Goal: Information Seeking & Learning: Learn about a topic

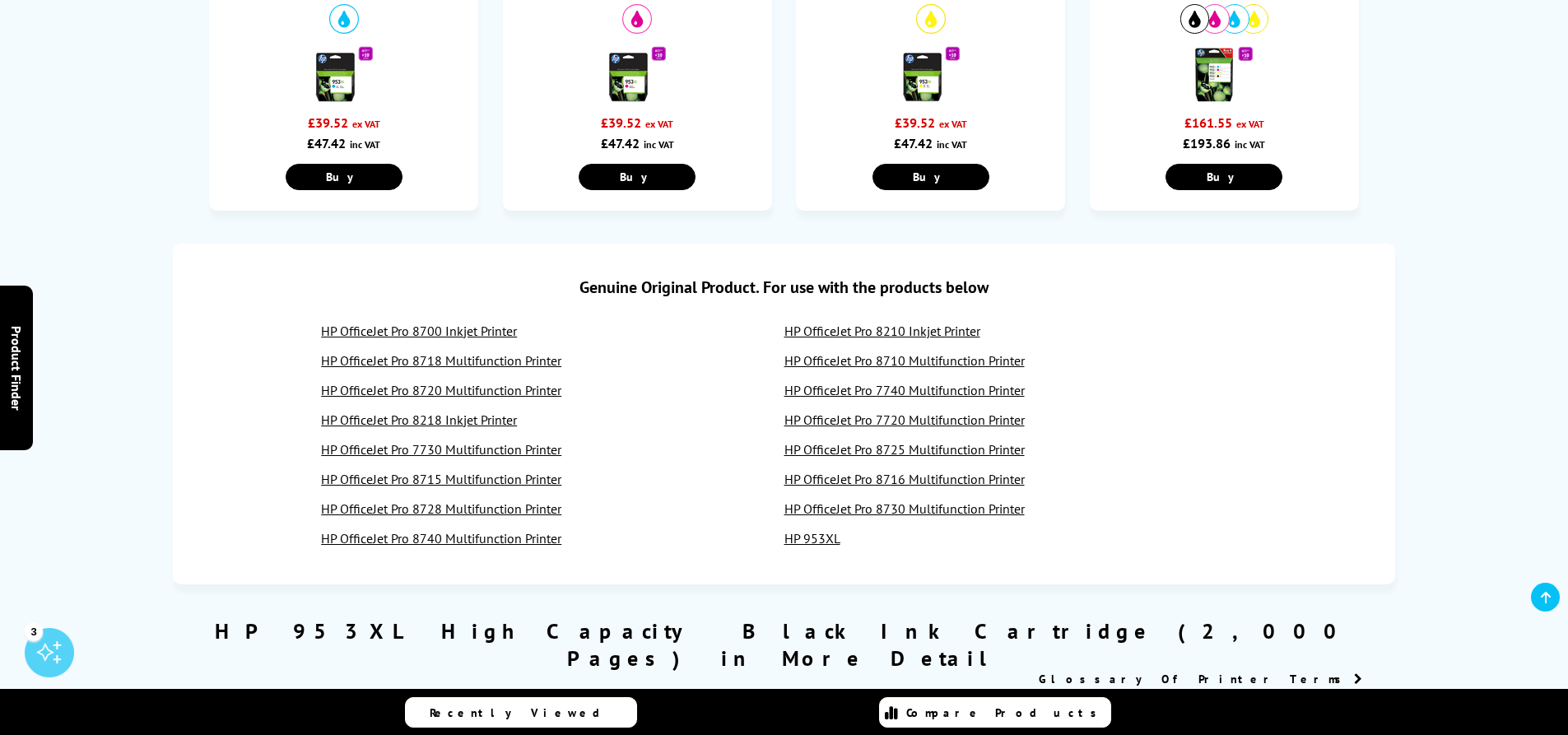
scroll to position [1234, 0]
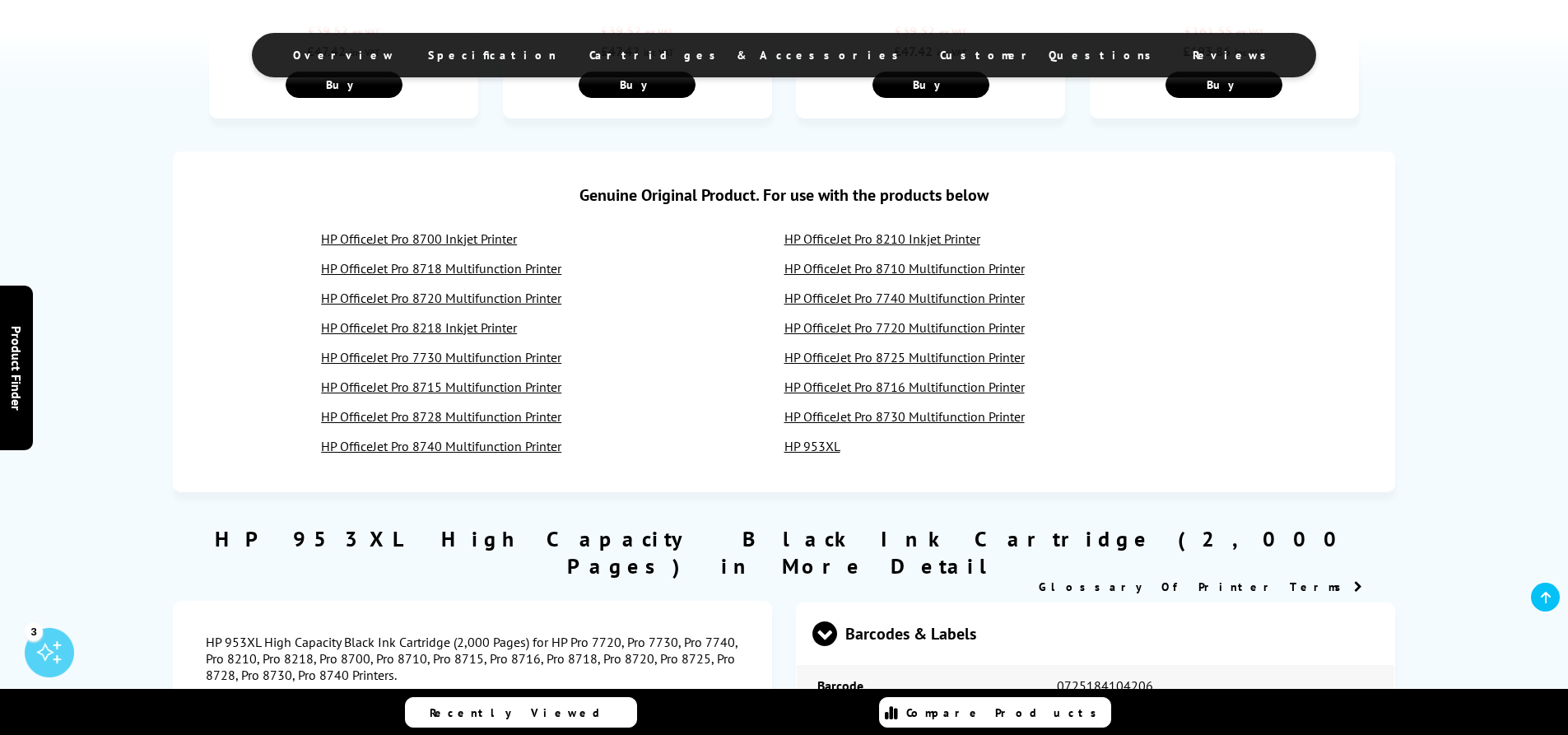
click at [462, 239] on link "HP OfficeJet Pro 8700 Inkjet Printer" at bounding box center [419, 238] width 196 height 16
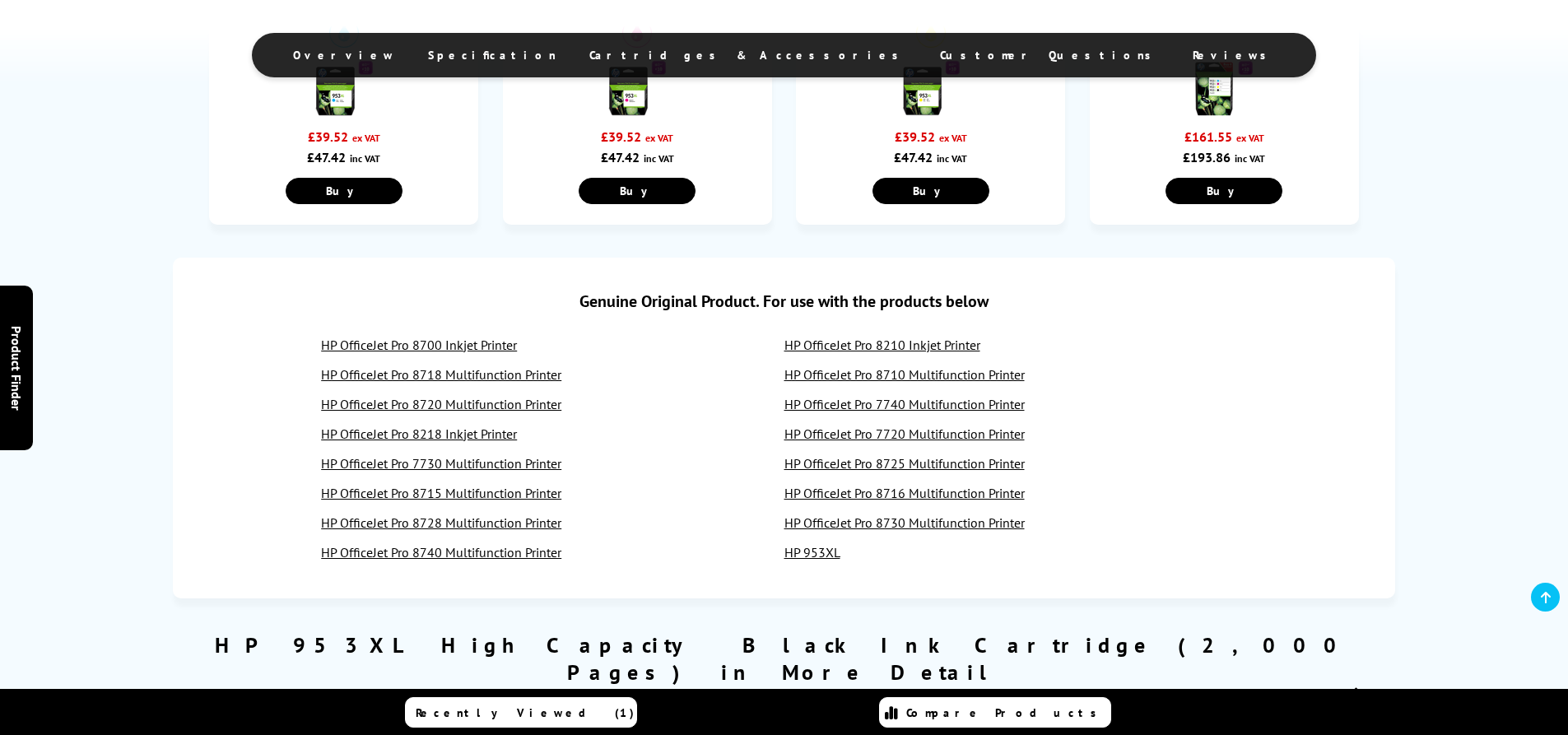
scroll to position [1234, 0]
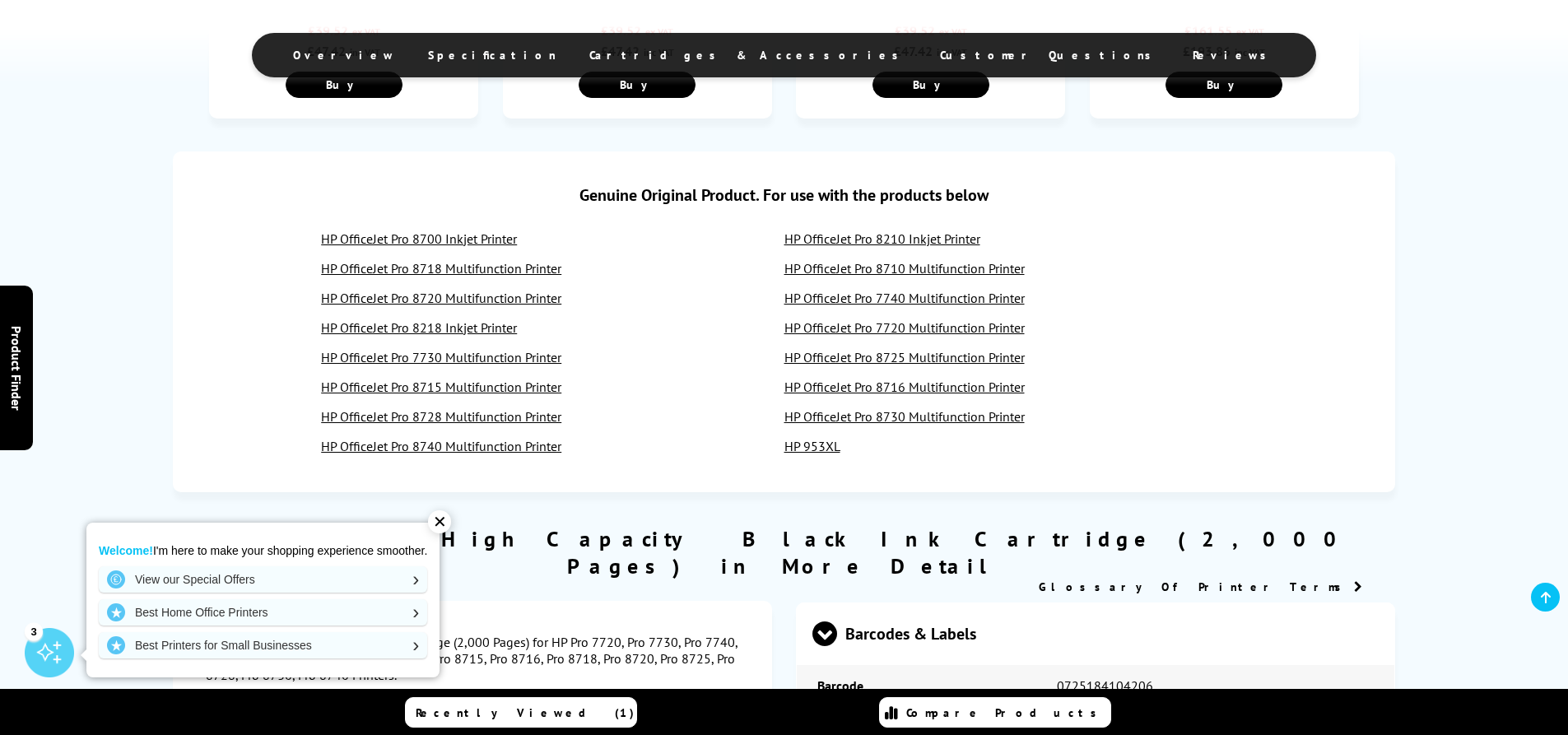
click at [421, 267] on link "HP OfficeJet Pro 8718 Multifunction Printer" at bounding box center [441, 268] width 241 height 16
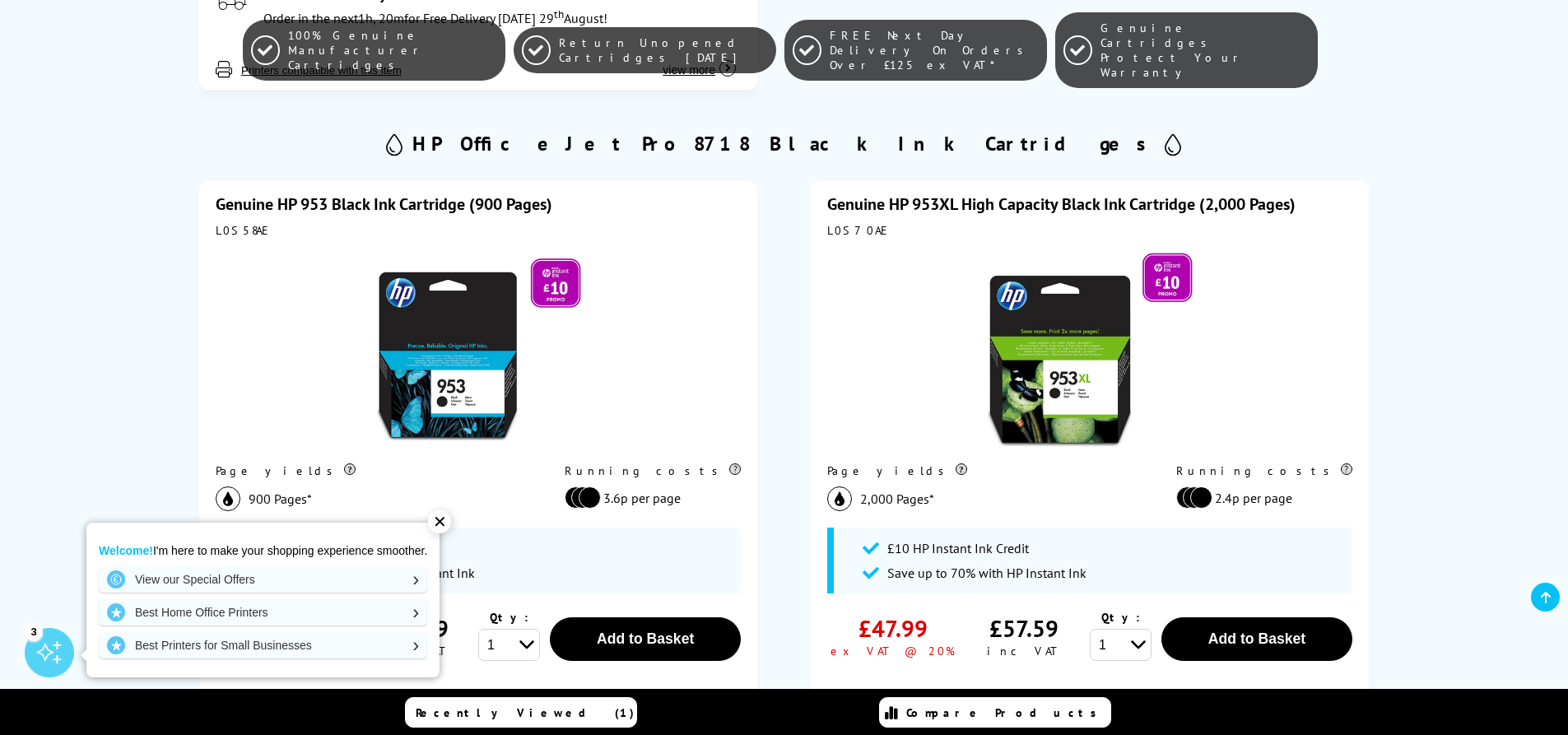
scroll to position [1564, 0]
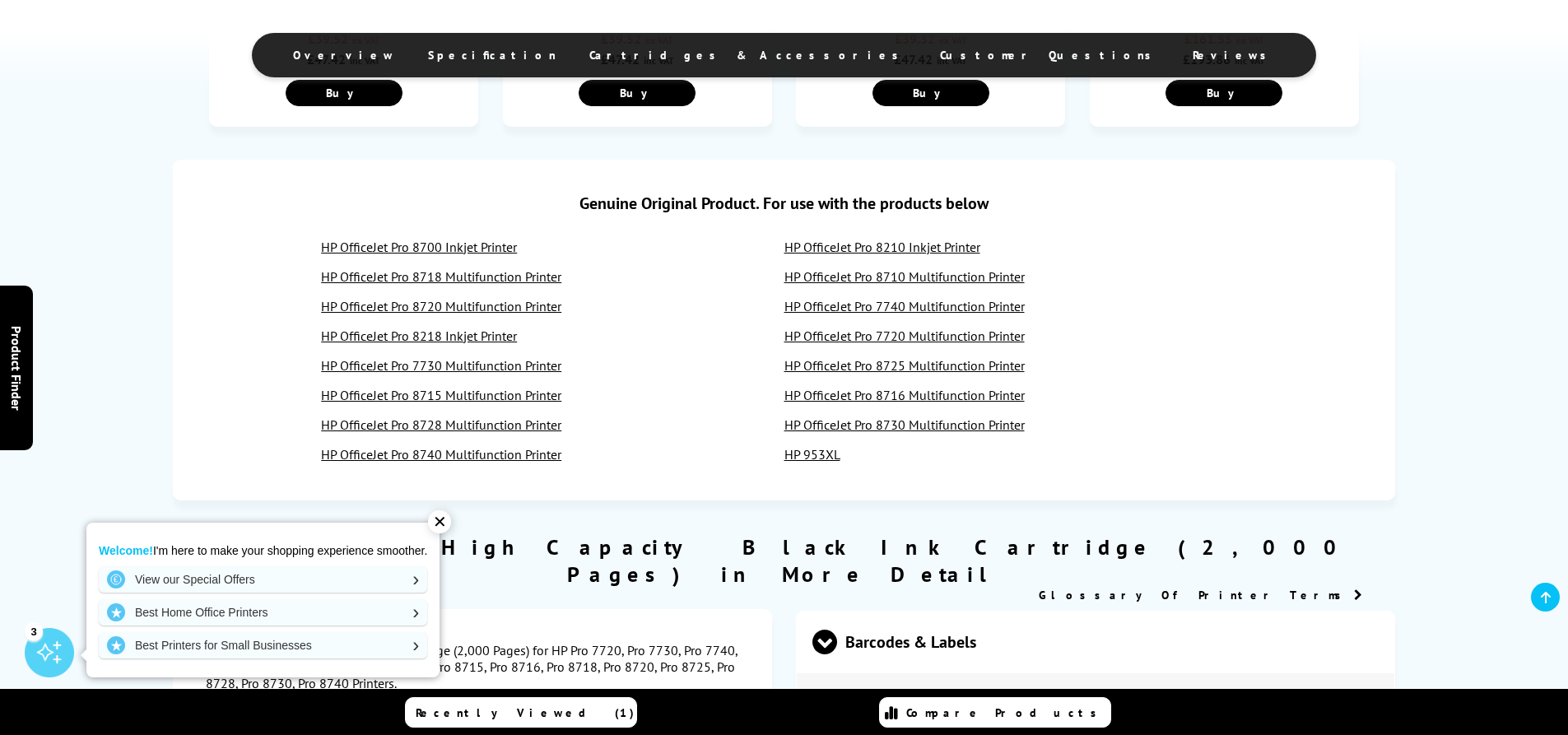
scroll to position [1234, 0]
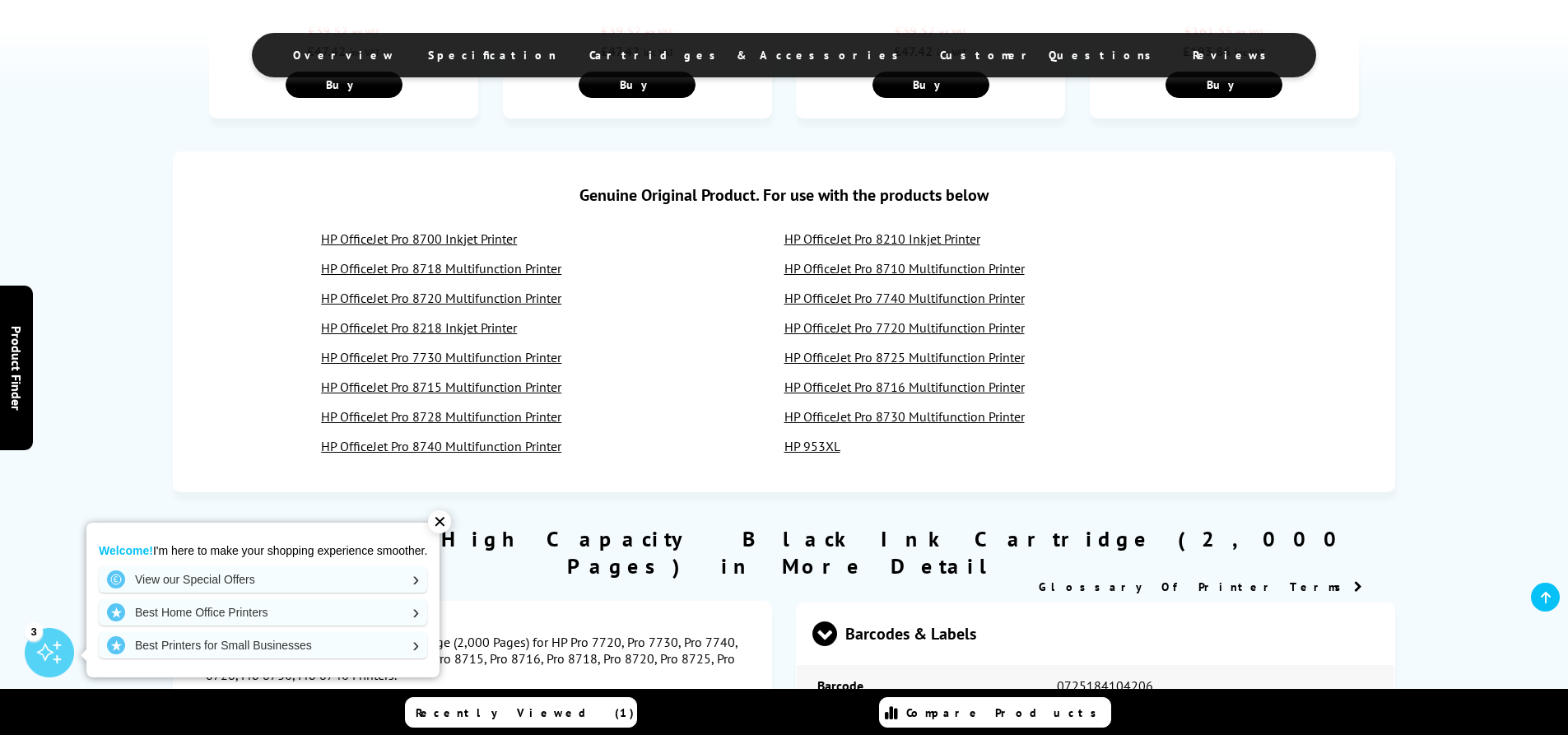
click at [451, 296] on link "HP OfficeJet Pro 8720 Multifunction Printer" at bounding box center [441, 297] width 241 height 16
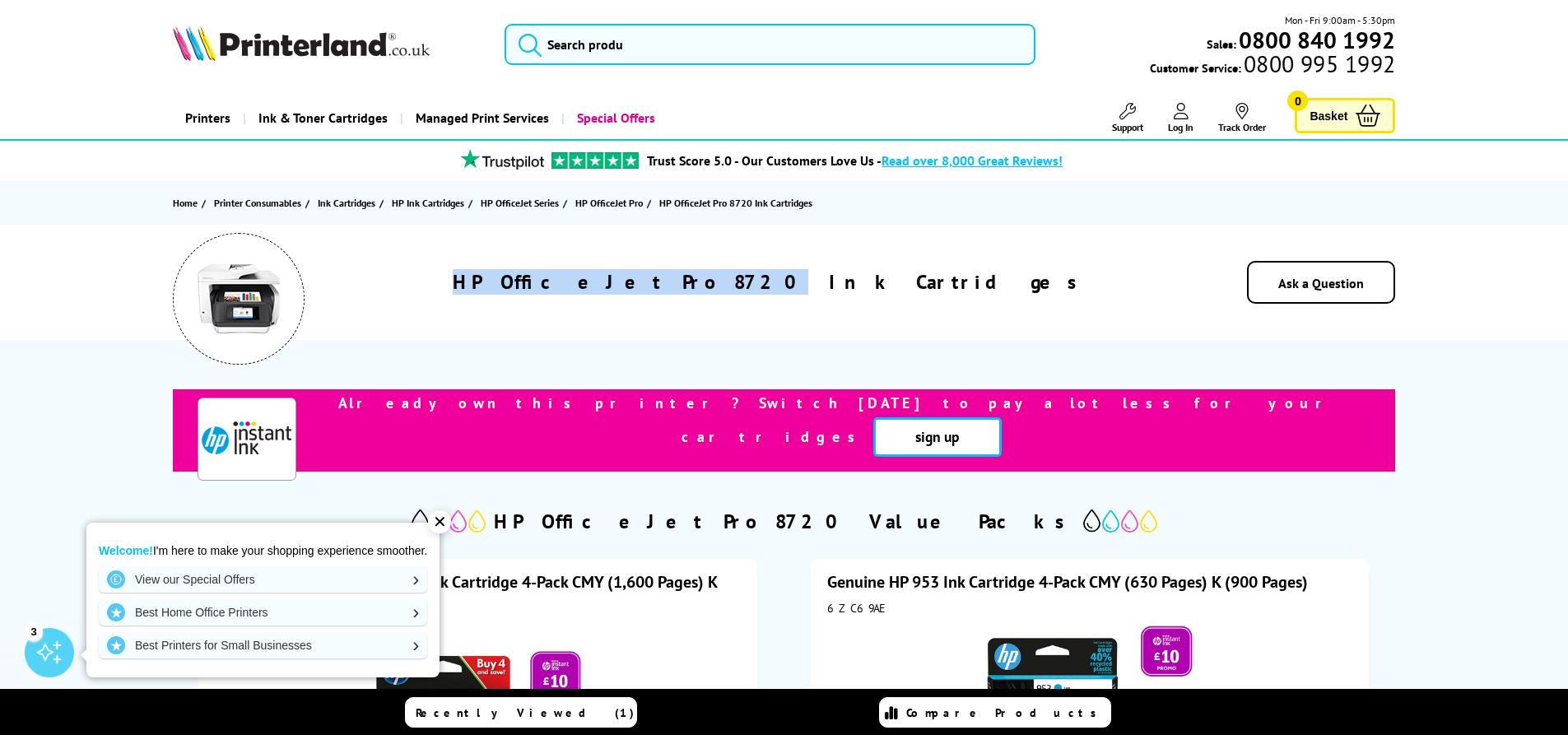
drag, startPoint x: 796, startPoint y: 280, endPoint x: 621, endPoint y: 288, distance: 175.2
click at [621, 288] on h1 "HP OfficeJet Pro 8720 Ink Cartridges" at bounding box center [770, 282] width 634 height 26
copy h1 "HP OfficeJet Pro 8720"
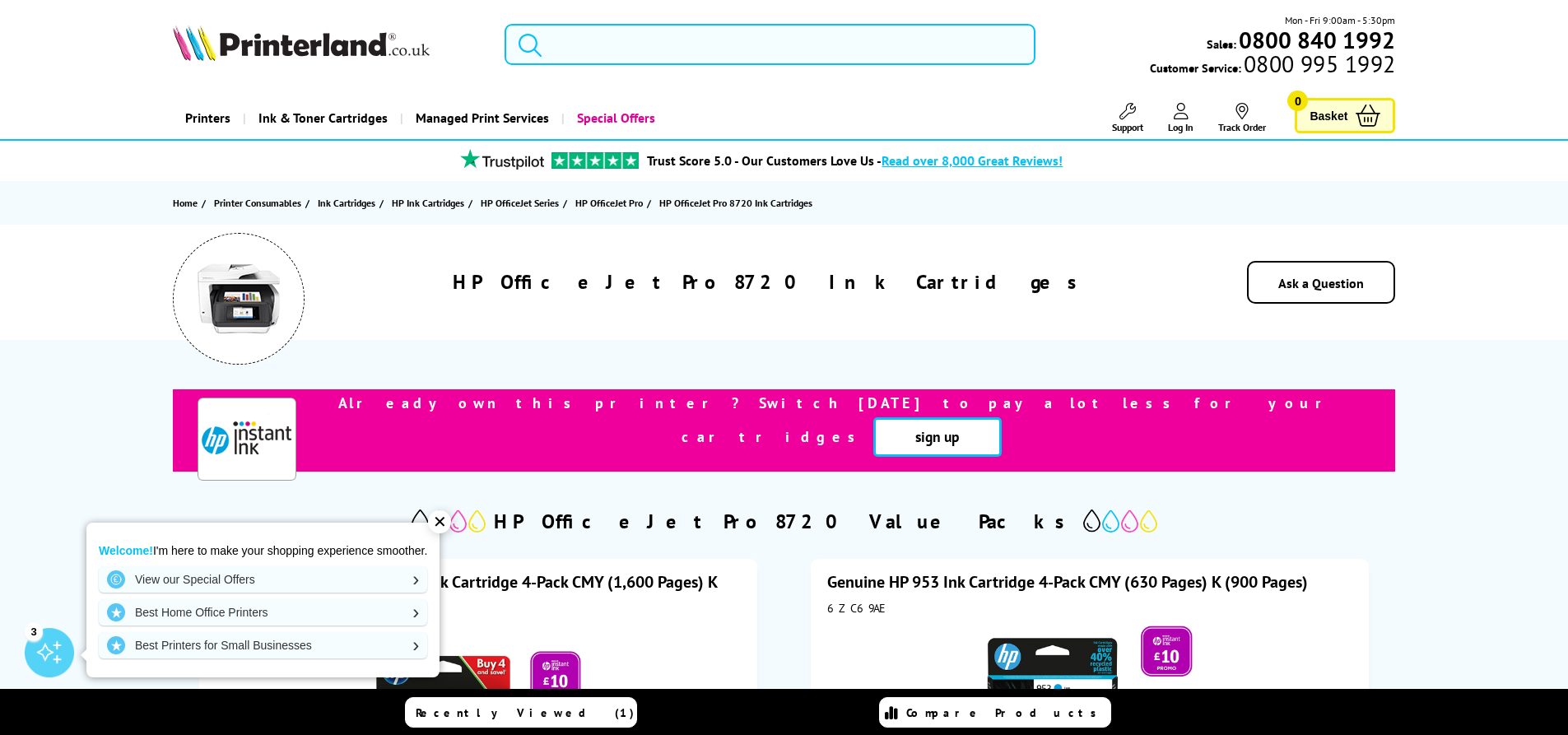
click at [603, 31] on input "search" at bounding box center [770, 45] width 531 height 41
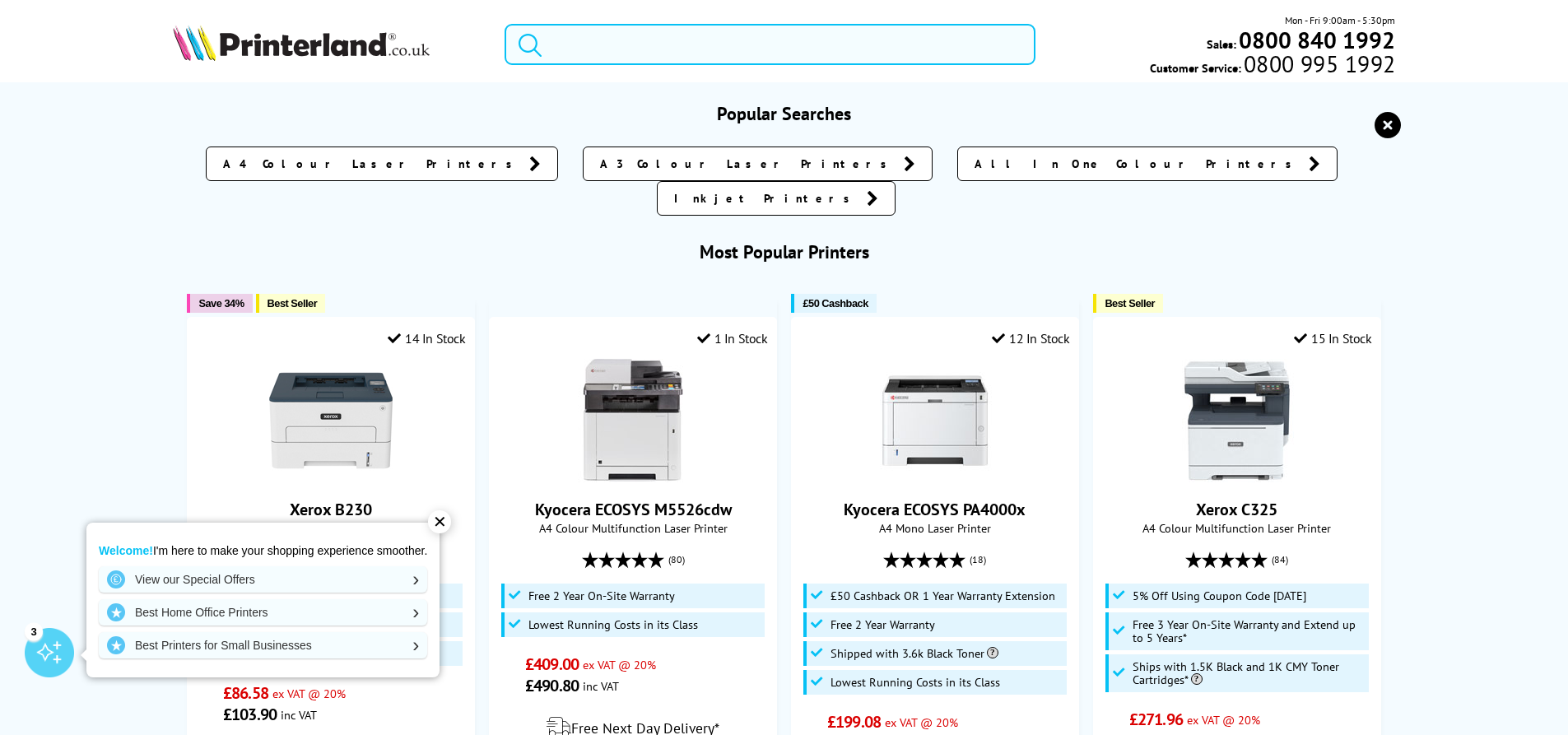
paste input "HP OfficeJet Pro 8720"
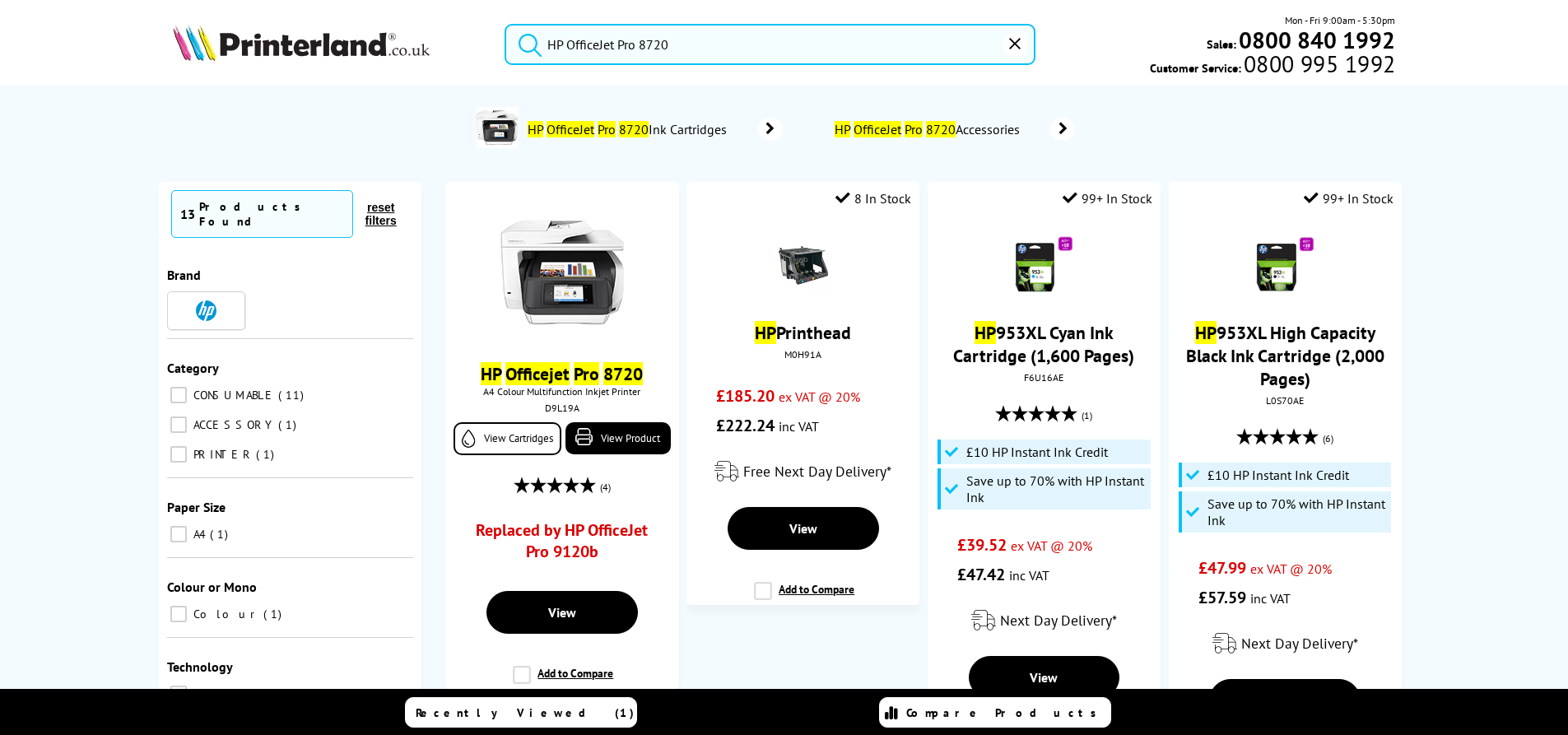
type input "HP OfficeJet Pro 8720"
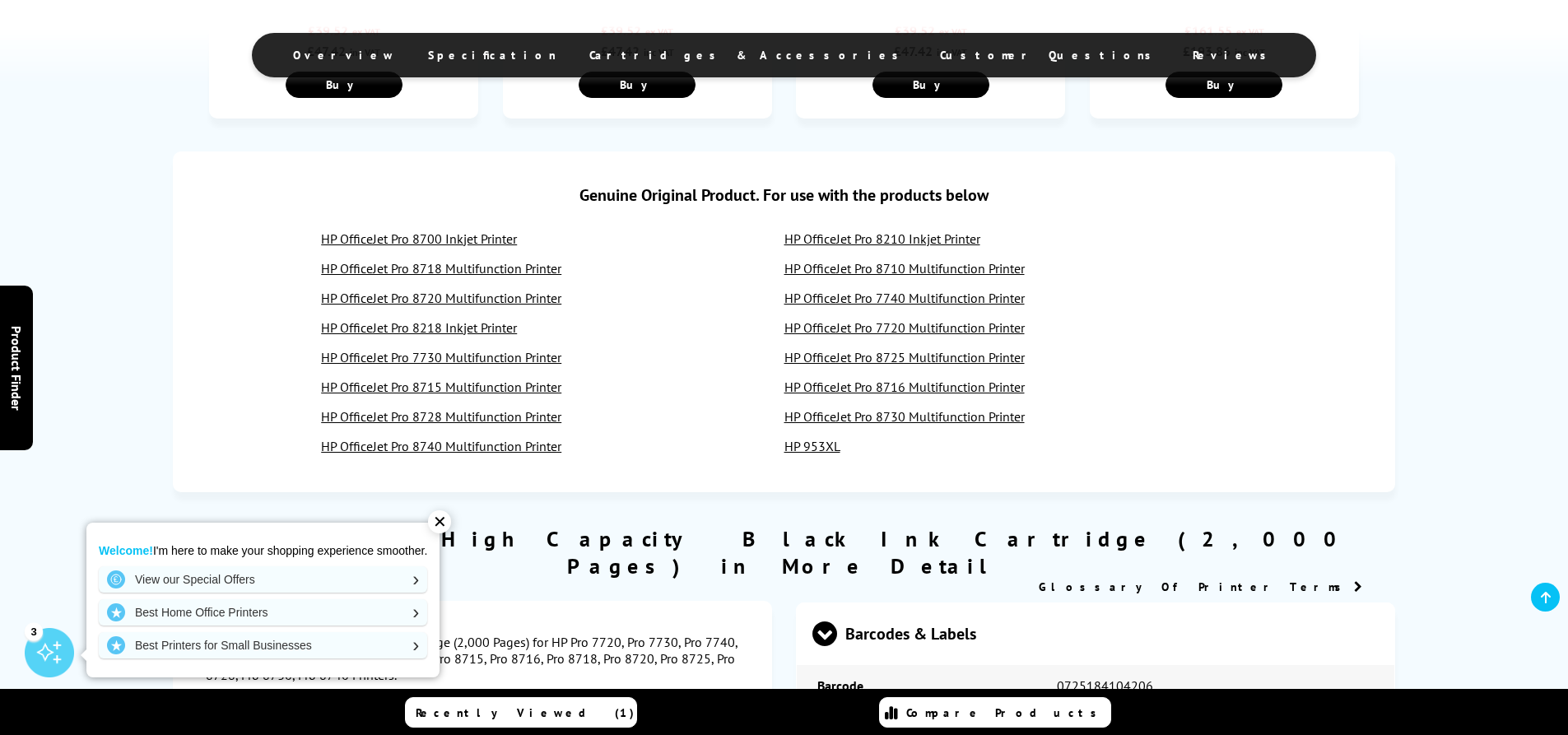
scroll to position [1070, 0]
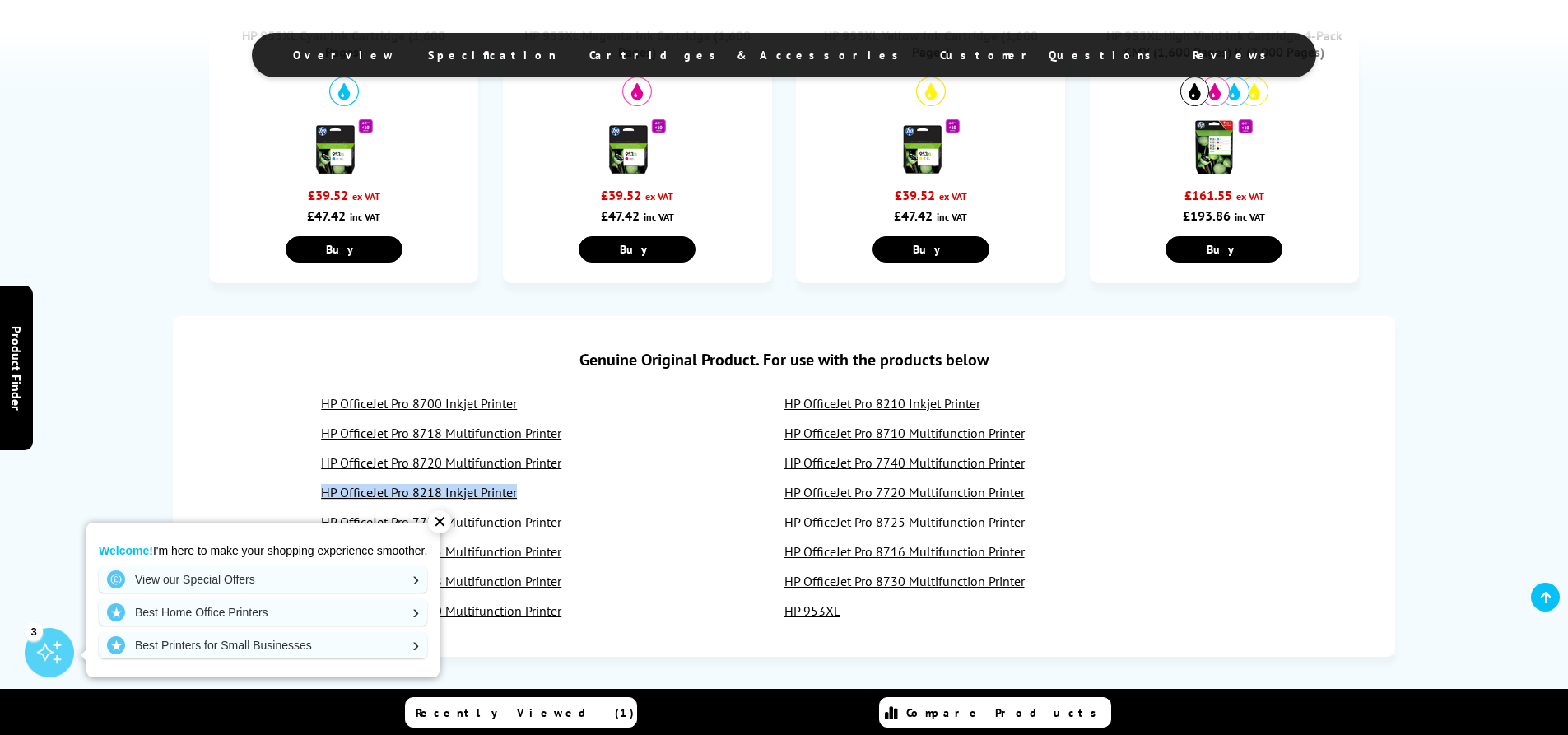
drag, startPoint x: 521, startPoint y: 490, endPoint x: 322, endPoint y: 496, distance: 199.1
click at [322, 496] on div "HP OfficeJet Pro 8218 Inkjet Printer" at bounding box center [552, 492] width 462 height 16
copy link "HP OfficeJet Pro 8218 Inkjet Printer"
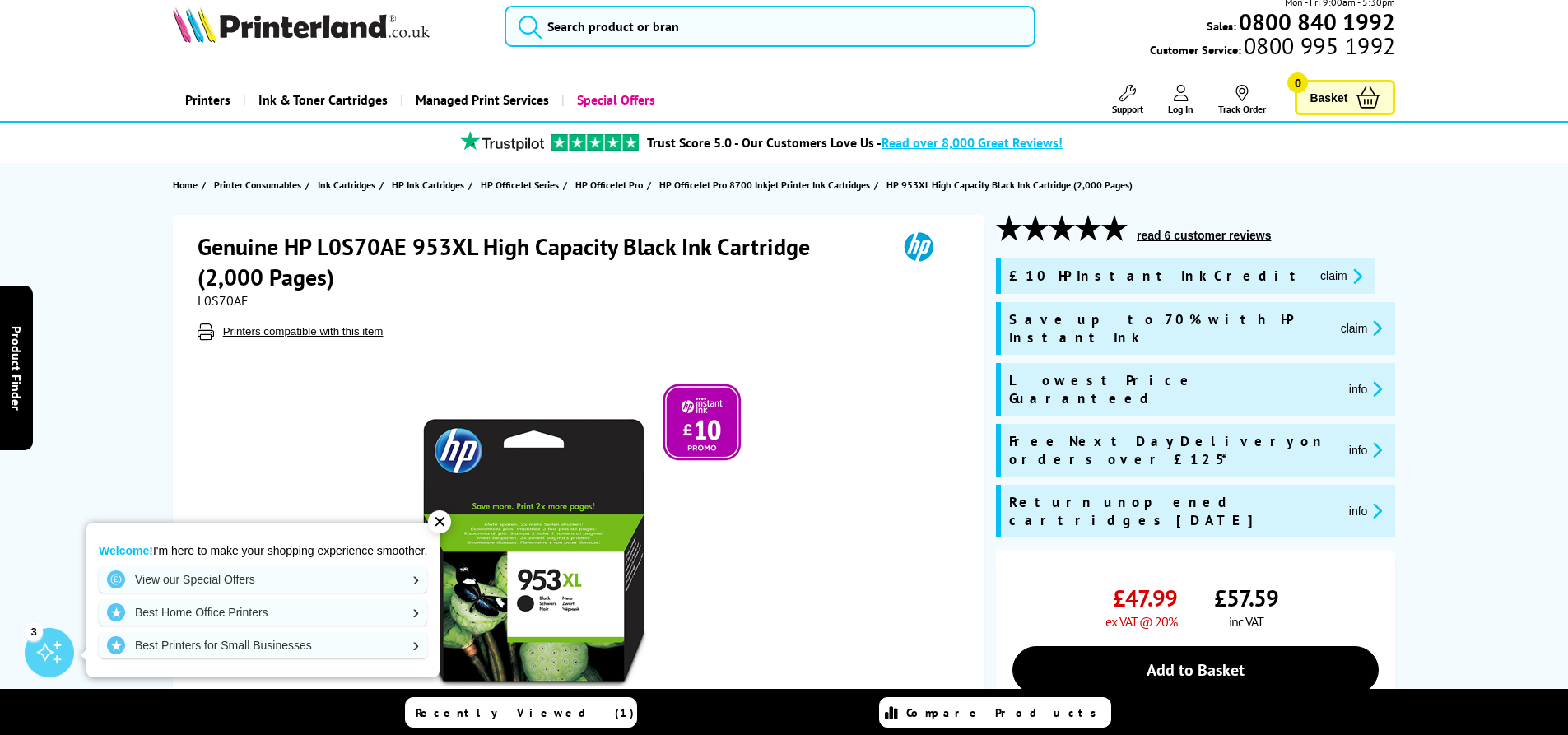
scroll to position [0, 0]
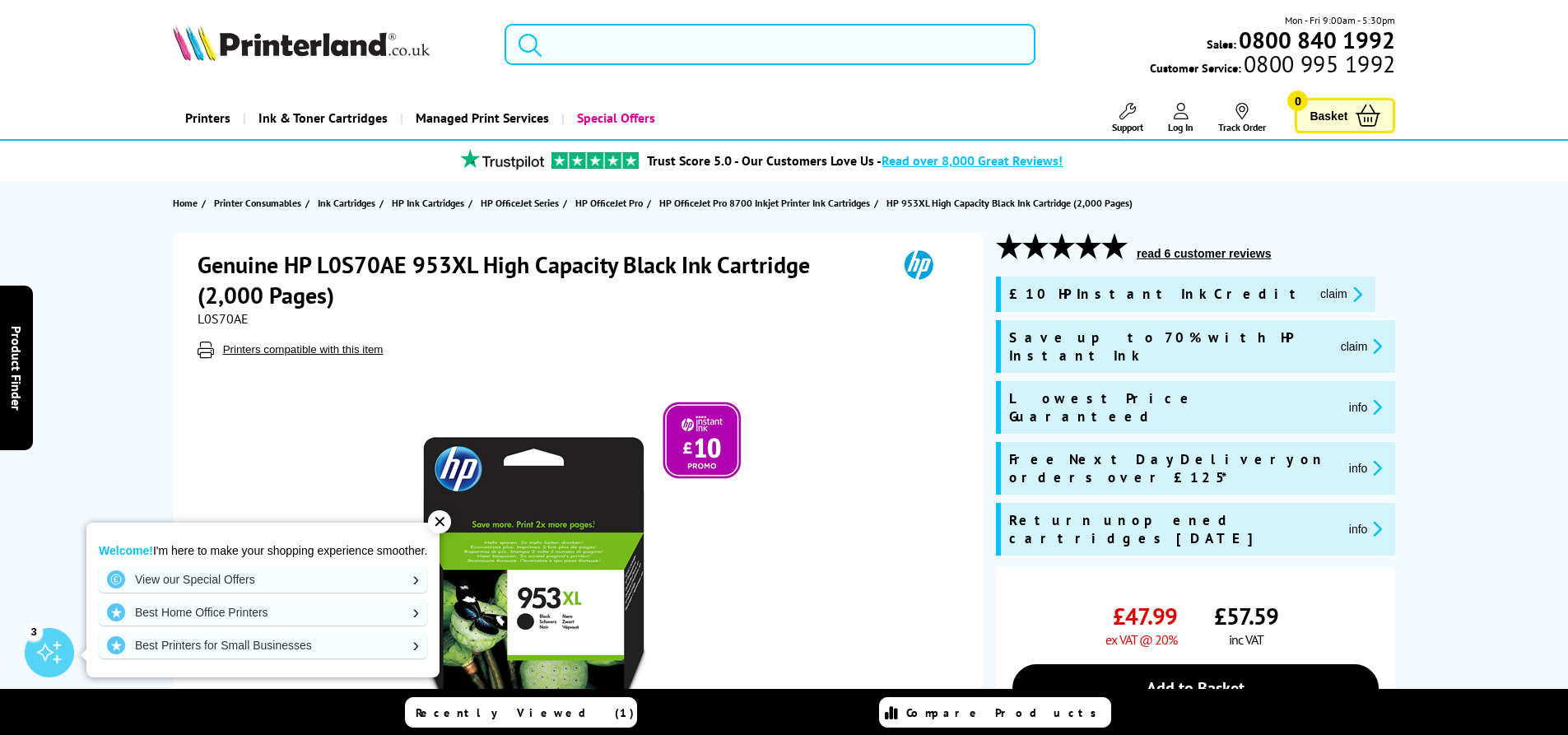
click at [627, 48] on input "search" at bounding box center [770, 45] width 531 height 41
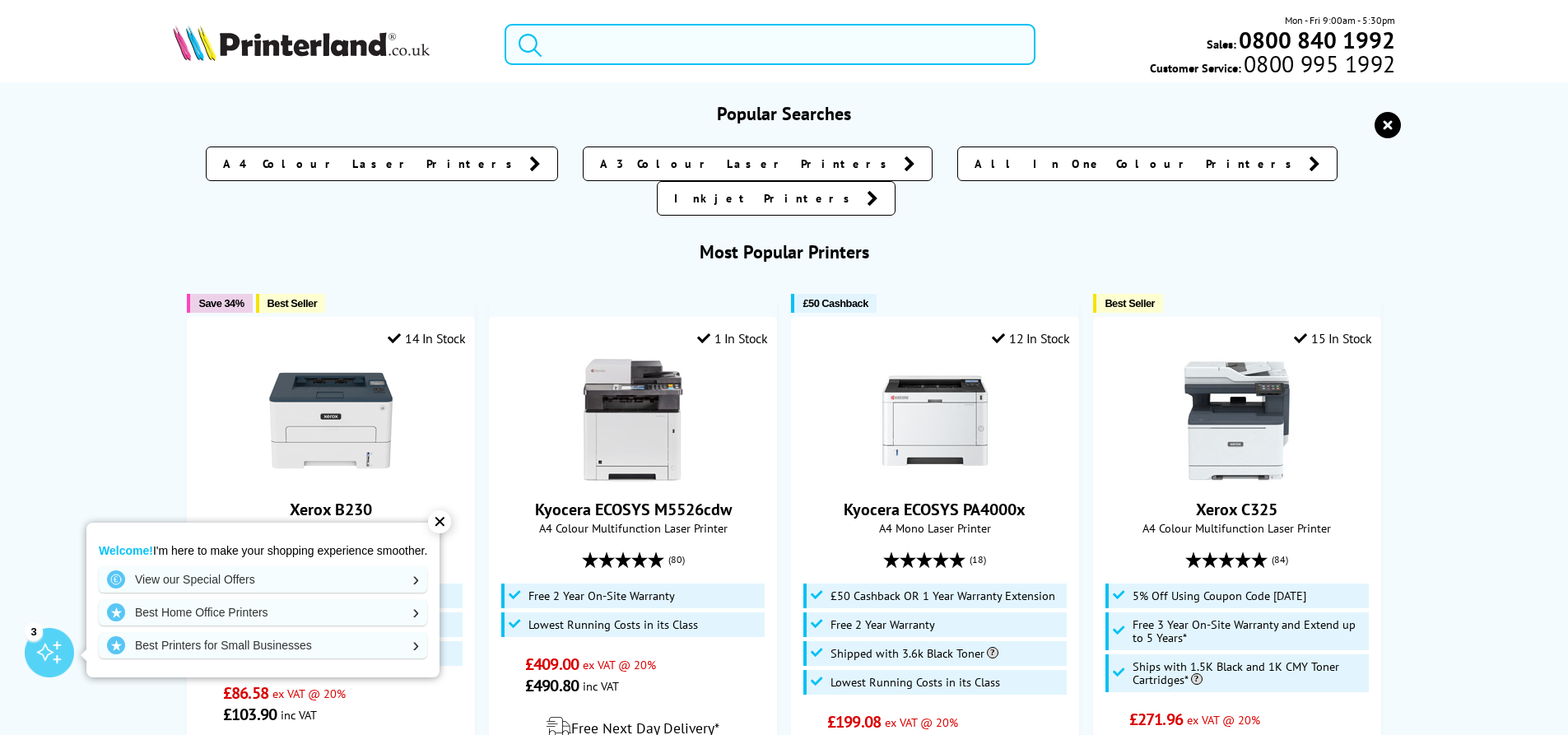
paste input "HP OfficeJet Pro 8218 Inkjet Printer"
type input "HP OfficeJet Pro 8218 Inkjet Printer"
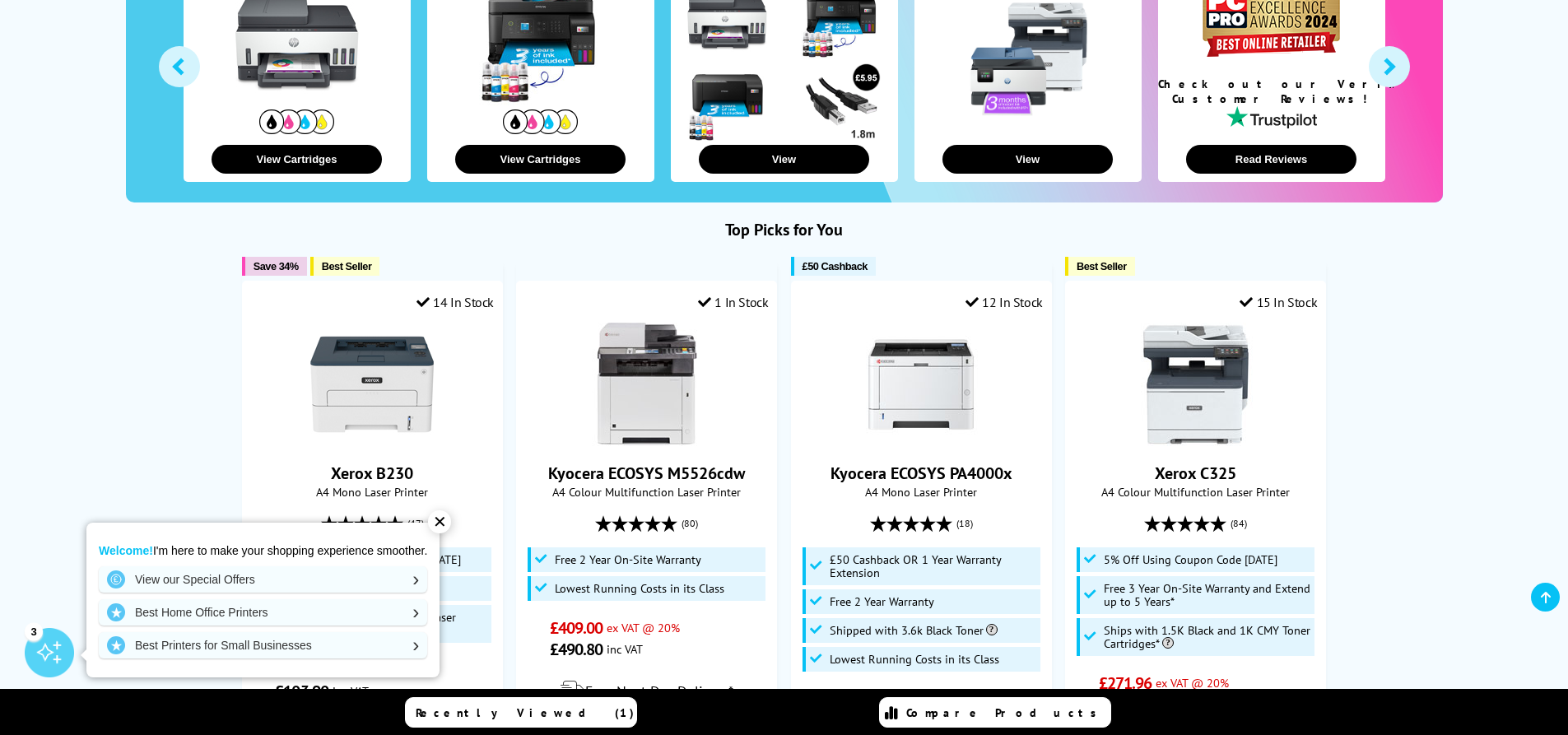
scroll to position [412, 0]
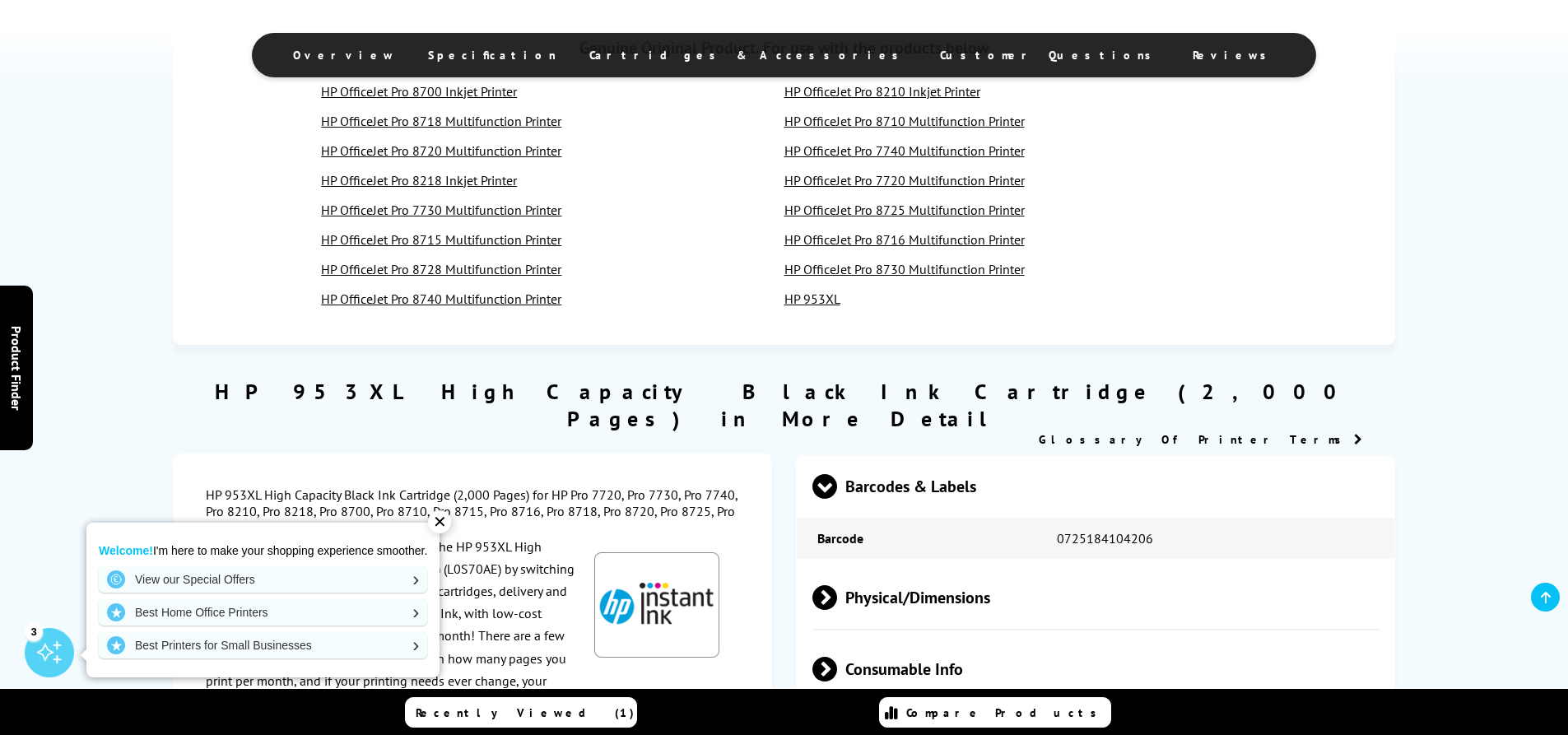
scroll to position [1317, 0]
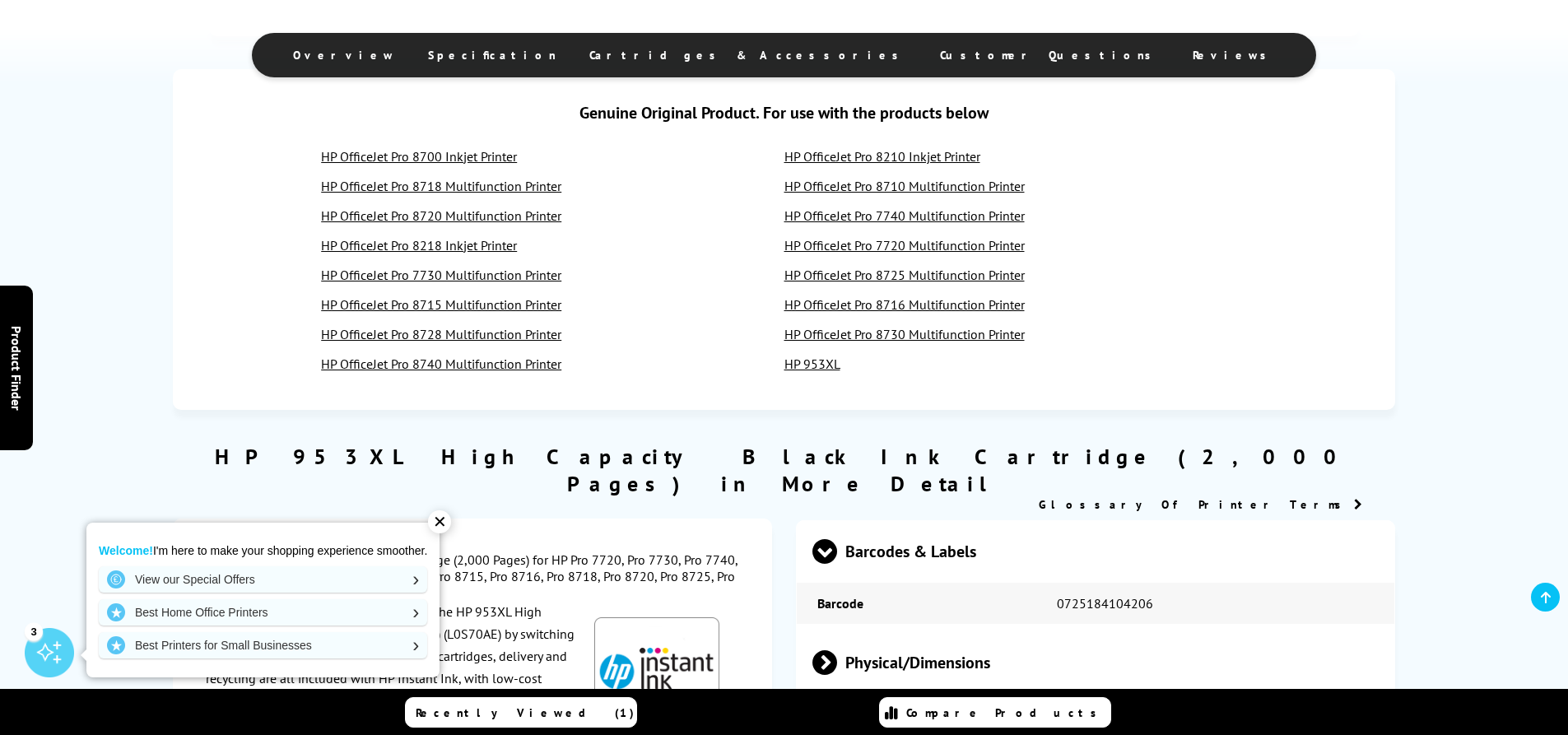
click at [538, 274] on link "HP OfficeJet Pro 7730 Multifunction Printer" at bounding box center [441, 274] width 241 height 16
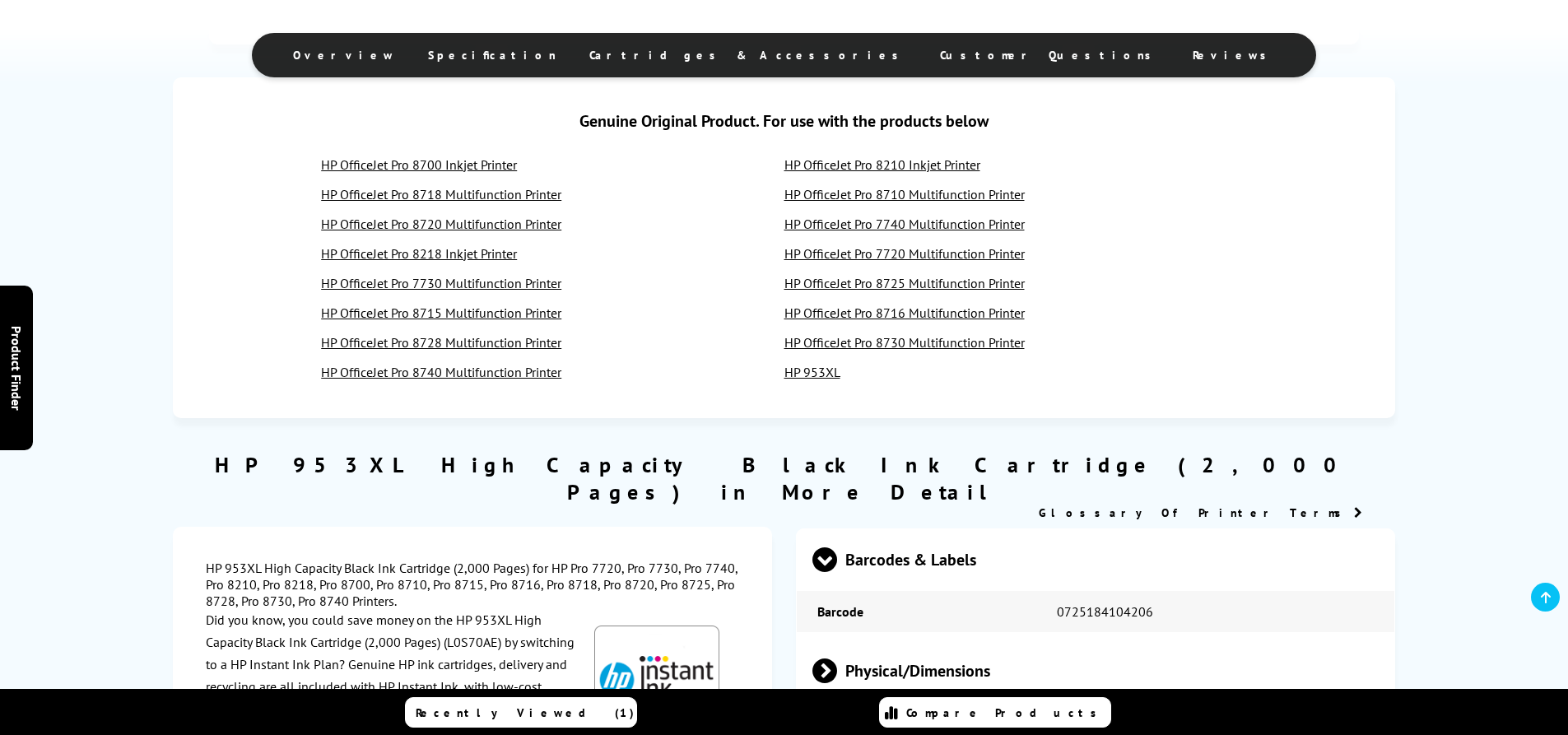
scroll to position [1317, 0]
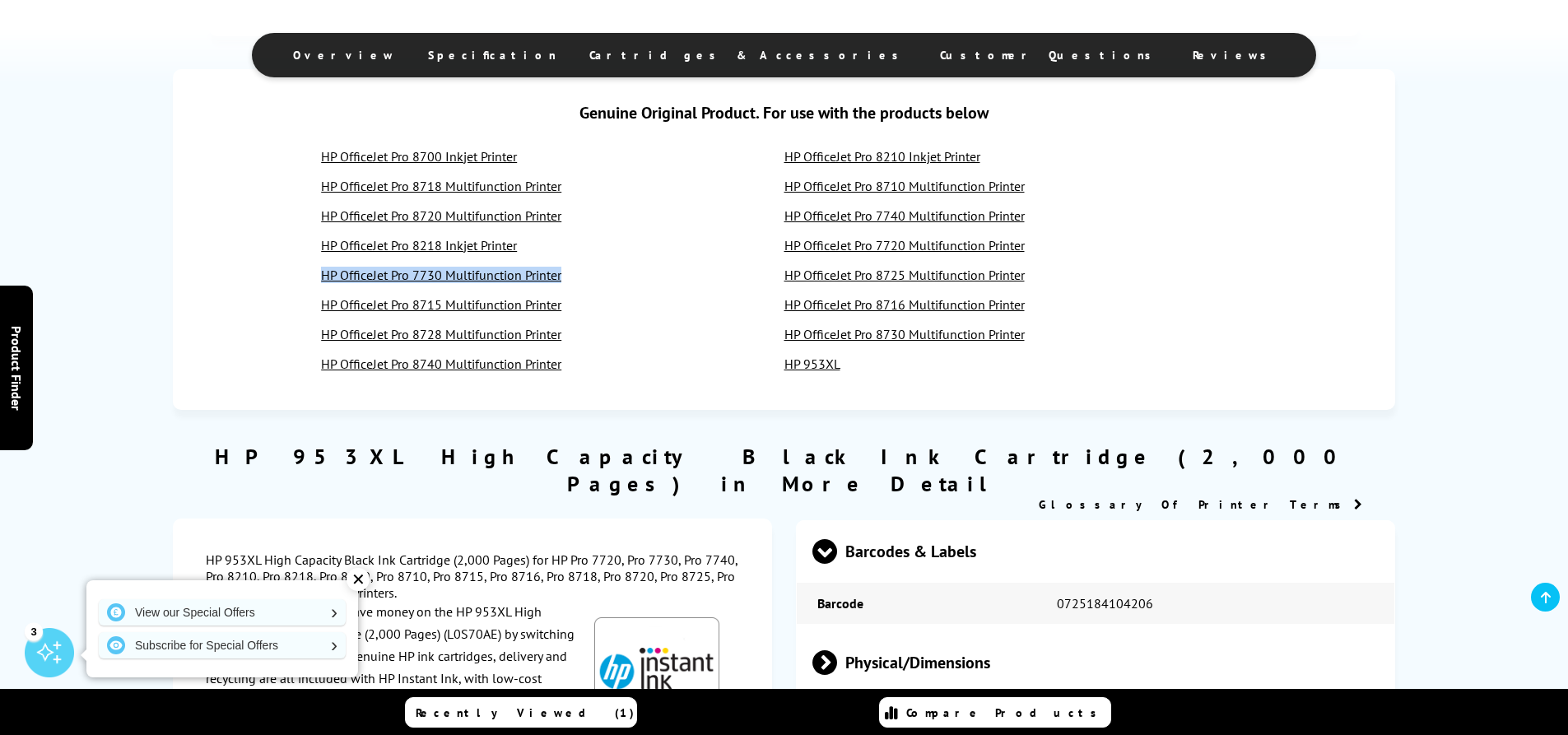
drag, startPoint x: 573, startPoint y: 279, endPoint x: 318, endPoint y: 283, distance: 255.0
click at [318, 283] on div "HP OfficeJet Pro 8700 Inkjet Printer HP OfficeJet Pro 8210 Inkjet Printer HP Of…" at bounding box center [784, 266] width 1157 height 237
drag, startPoint x: 318, startPoint y: 306, endPoint x: 443, endPoint y: 309, distance: 125.0
click at [443, 309] on div "HP OfficeJet Pro 8700 Inkjet Printer HP OfficeJet Pro 8210 Inkjet Printer HP Of…" at bounding box center [784, 266] width 1157 height 237
copy link "HP OfficeJet Pro 8715"
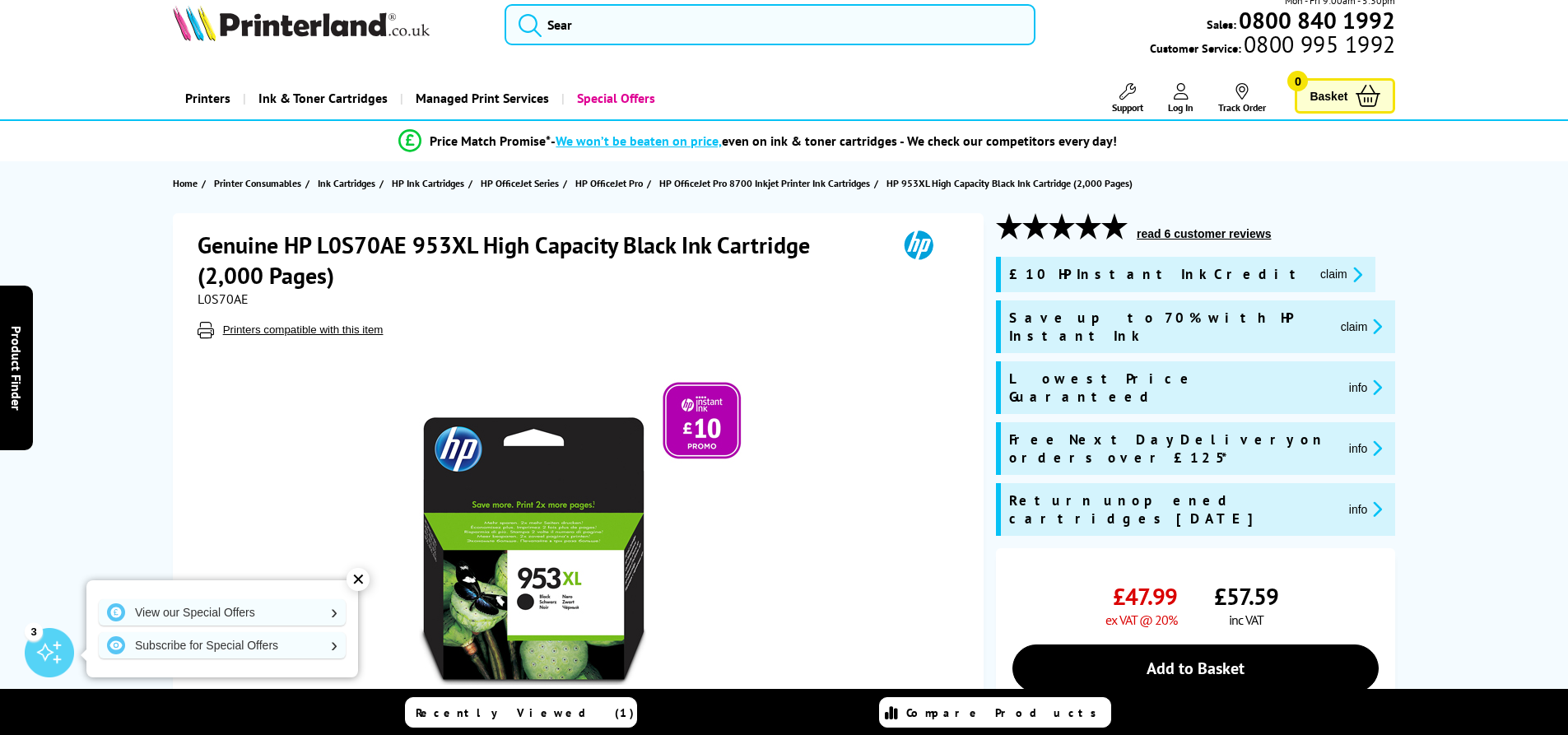
scroll to position [0, 0]
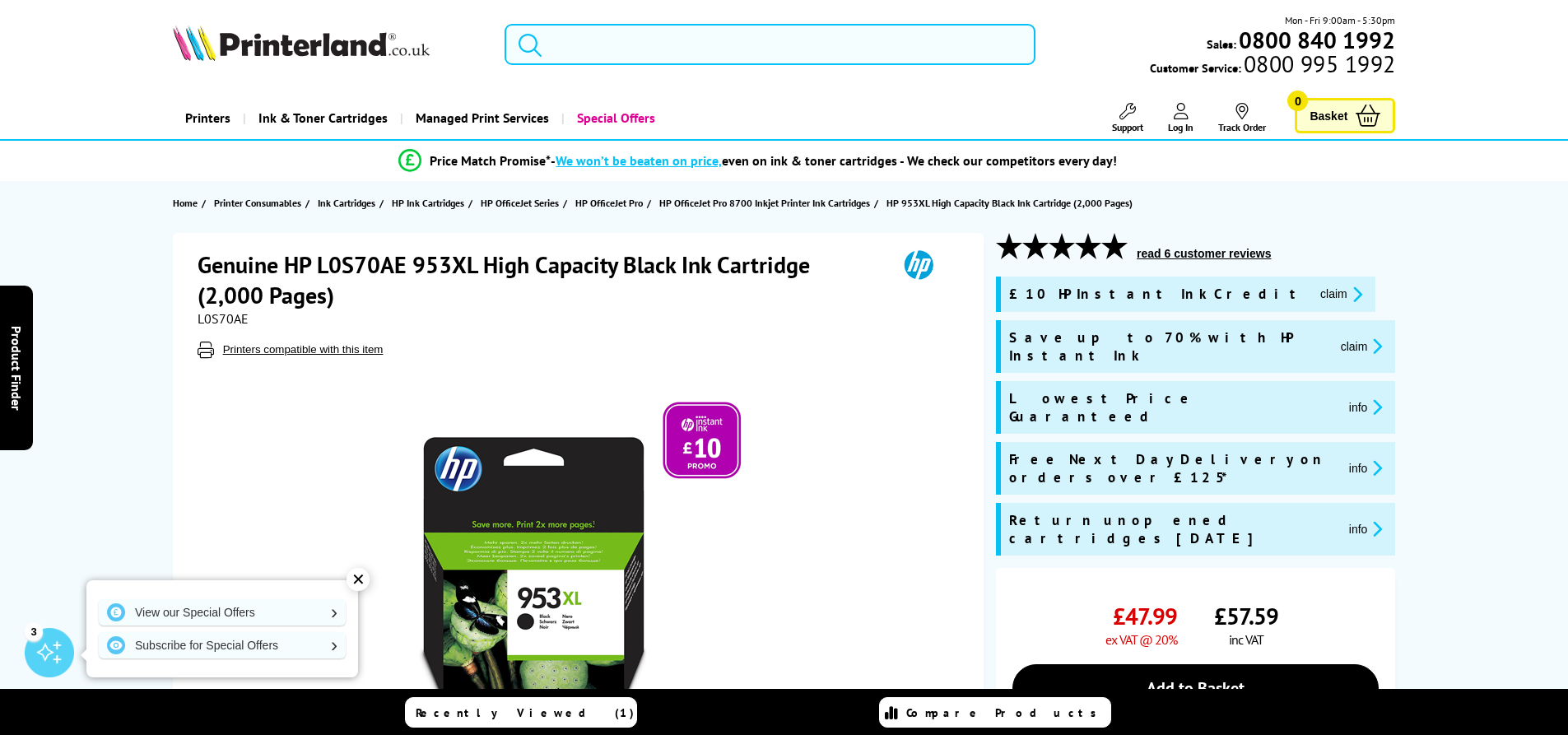
click at [598, 29] on input "search" at bounding box center [770, 45] width 531 height 41
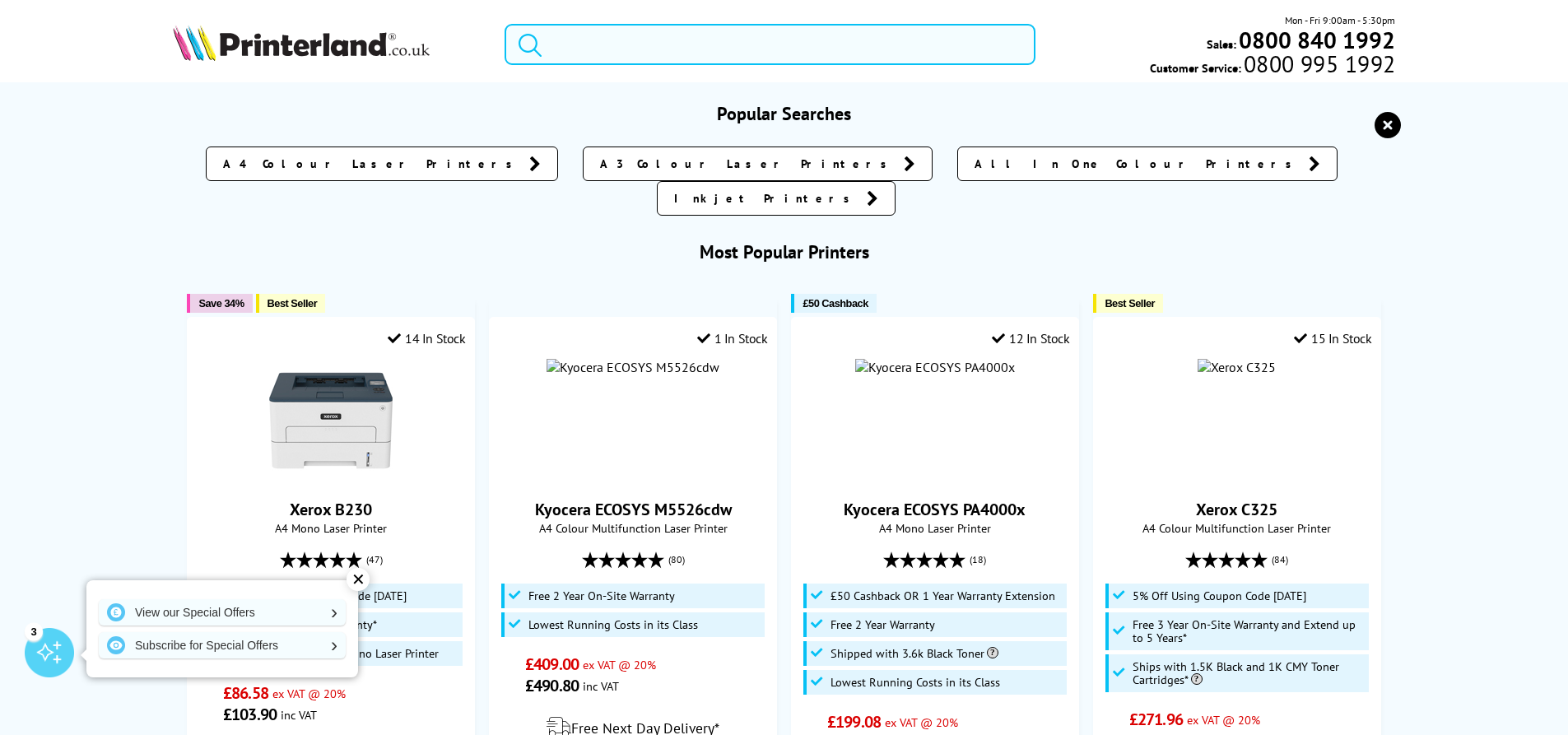
paste input "HP OfficeJet Pro 8715"
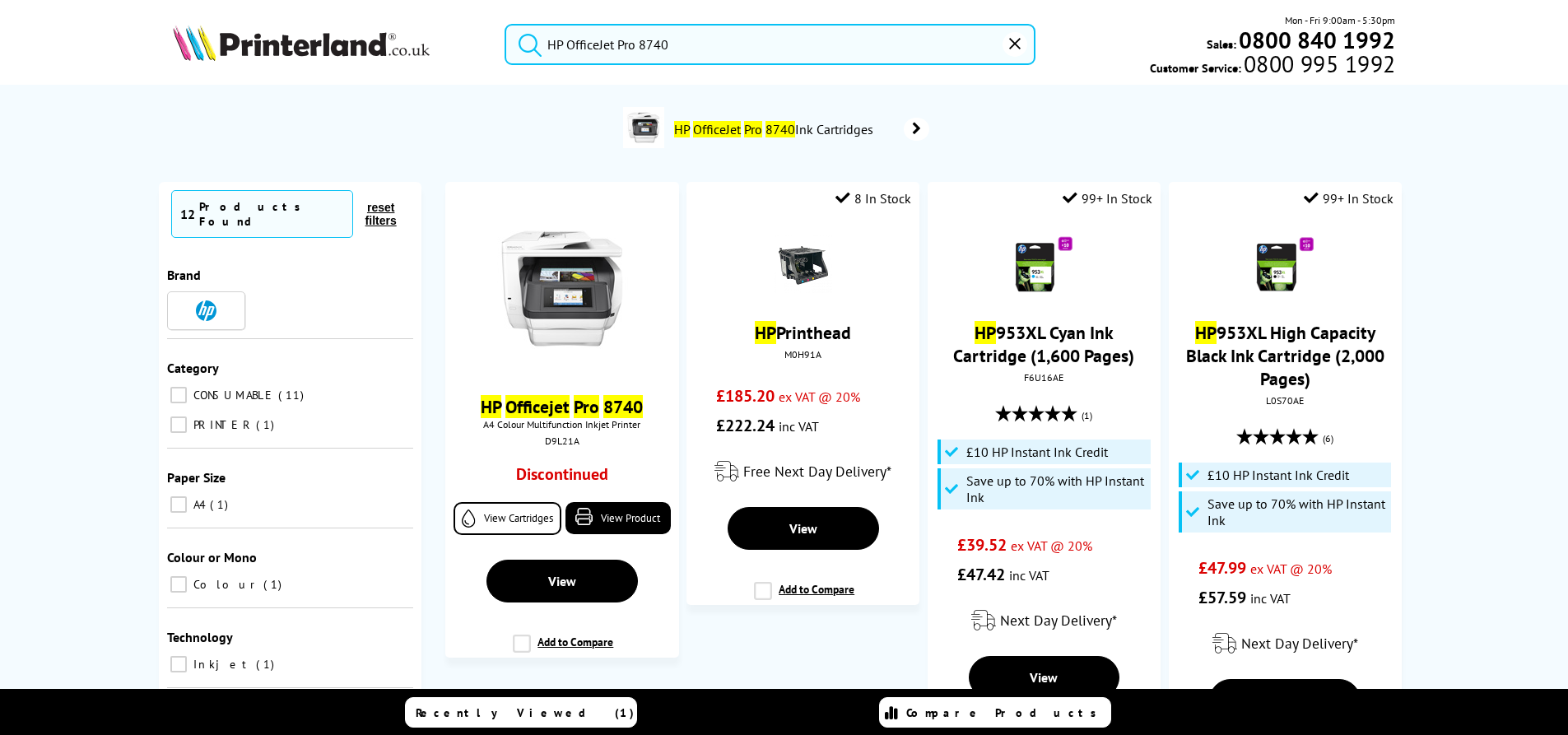
type input "HP OfficeJet Pro 8740"
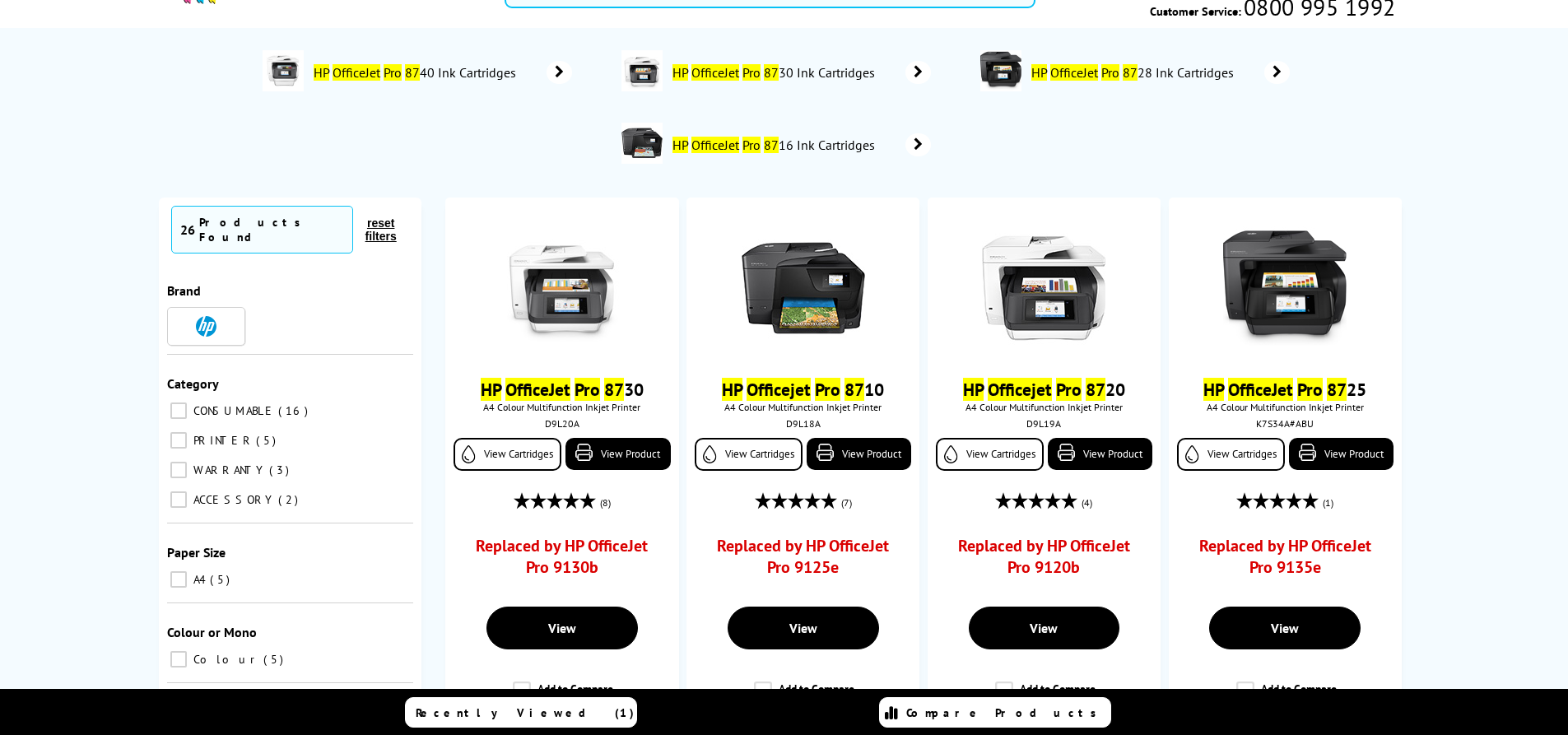
scroll to position [83, 0]
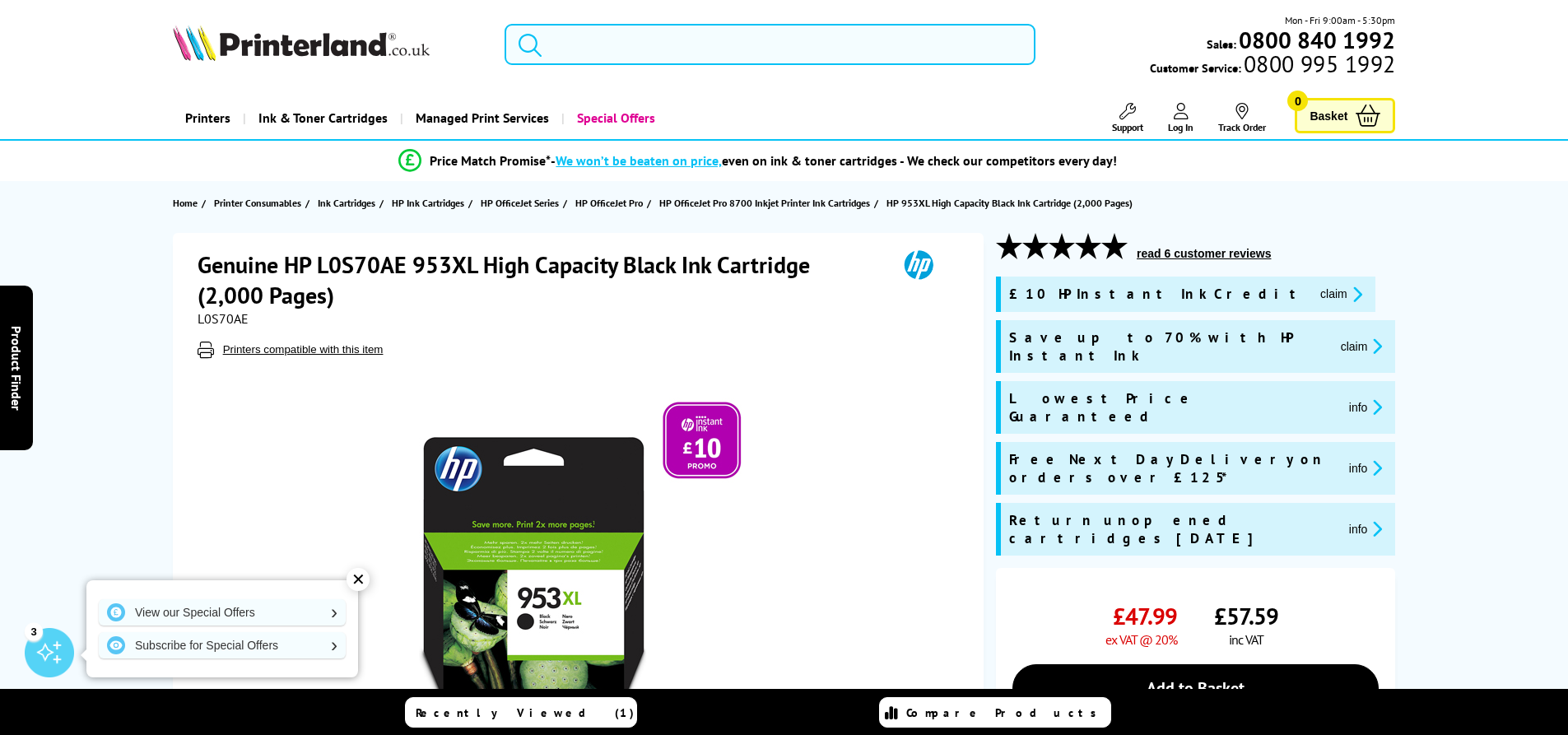
click at [622, 42] on input "search" at bounding box center [770, 45] width 531 height 41
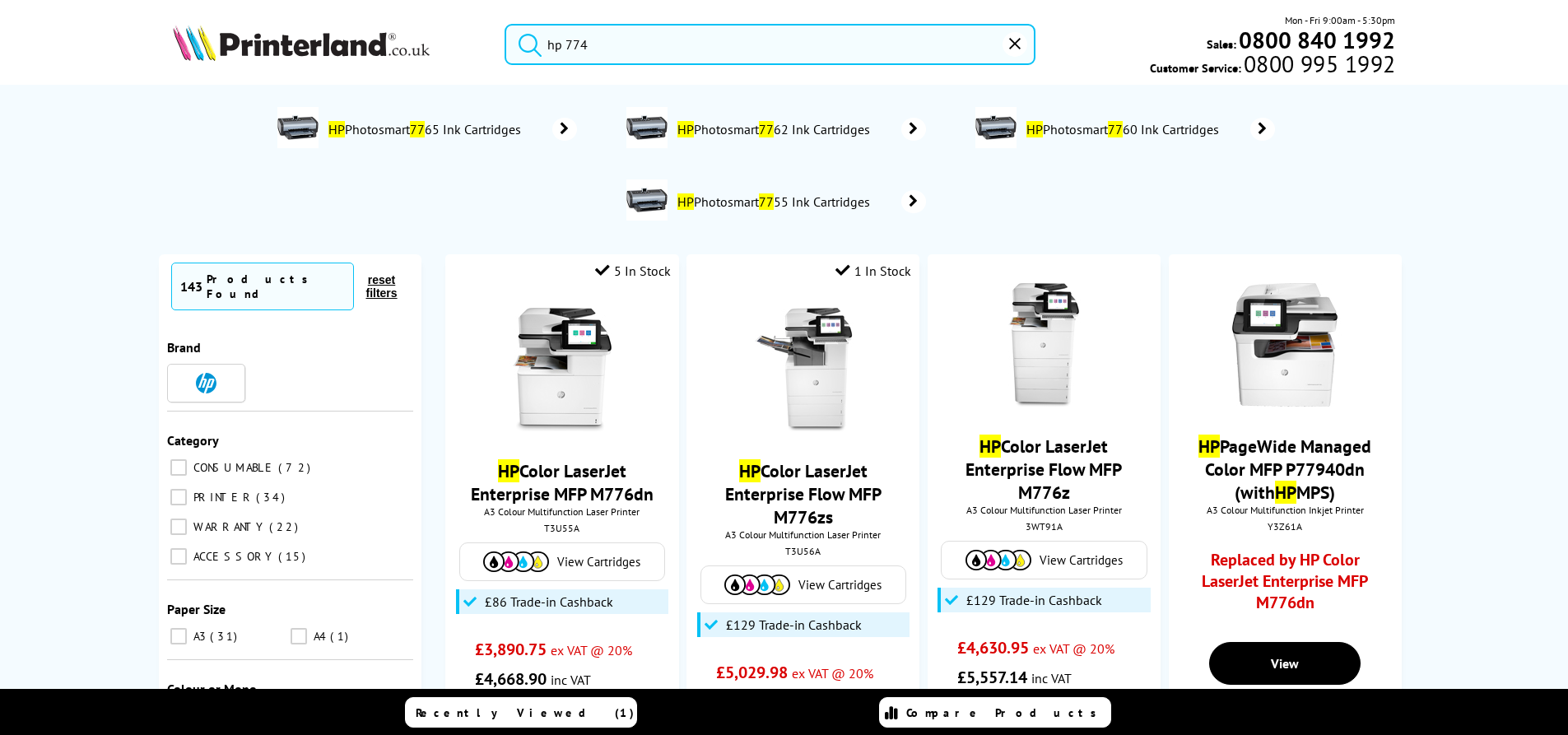
type input "hp 7740"
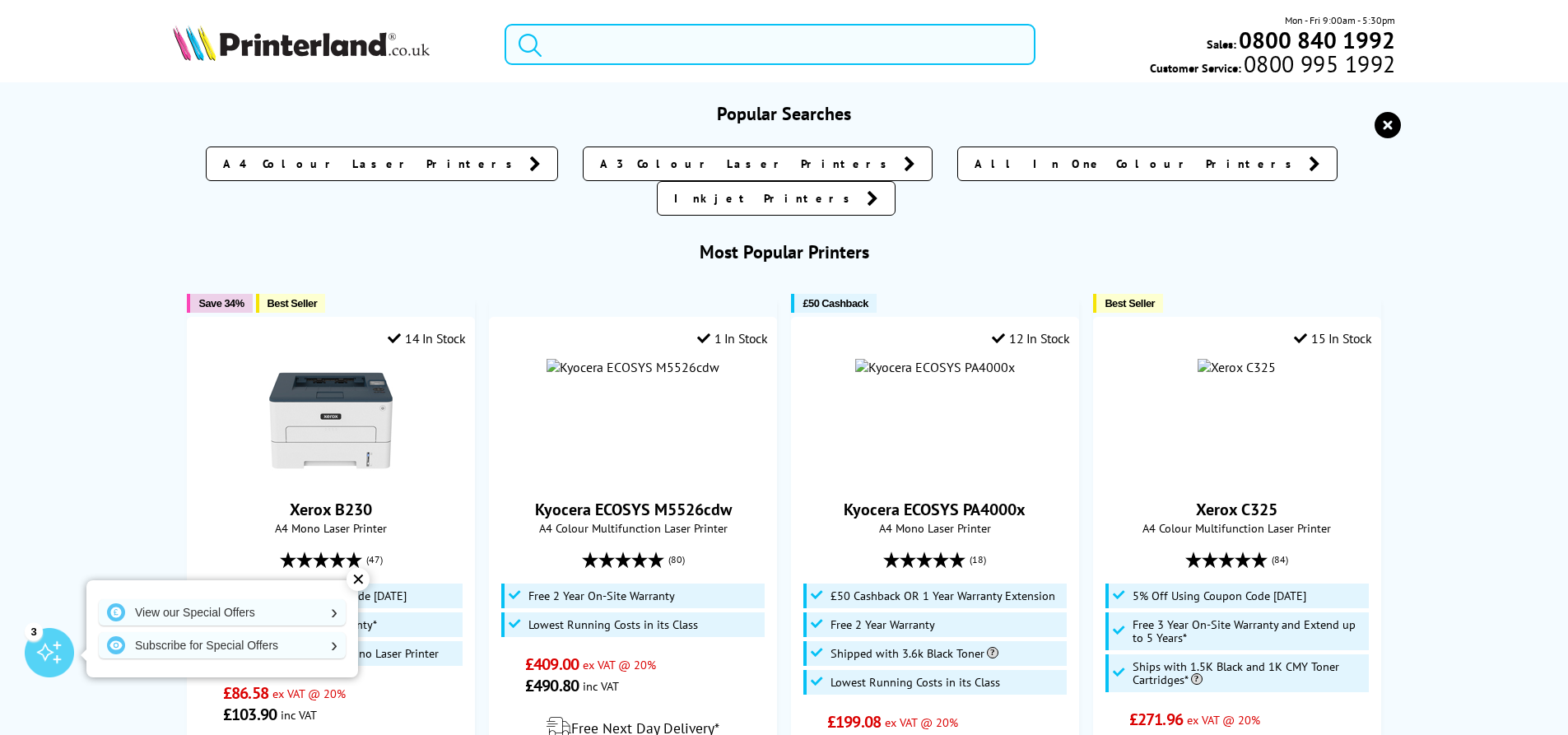
click at [609, 58] on input "search" at bounding box center [770, 45] width 531 height 41
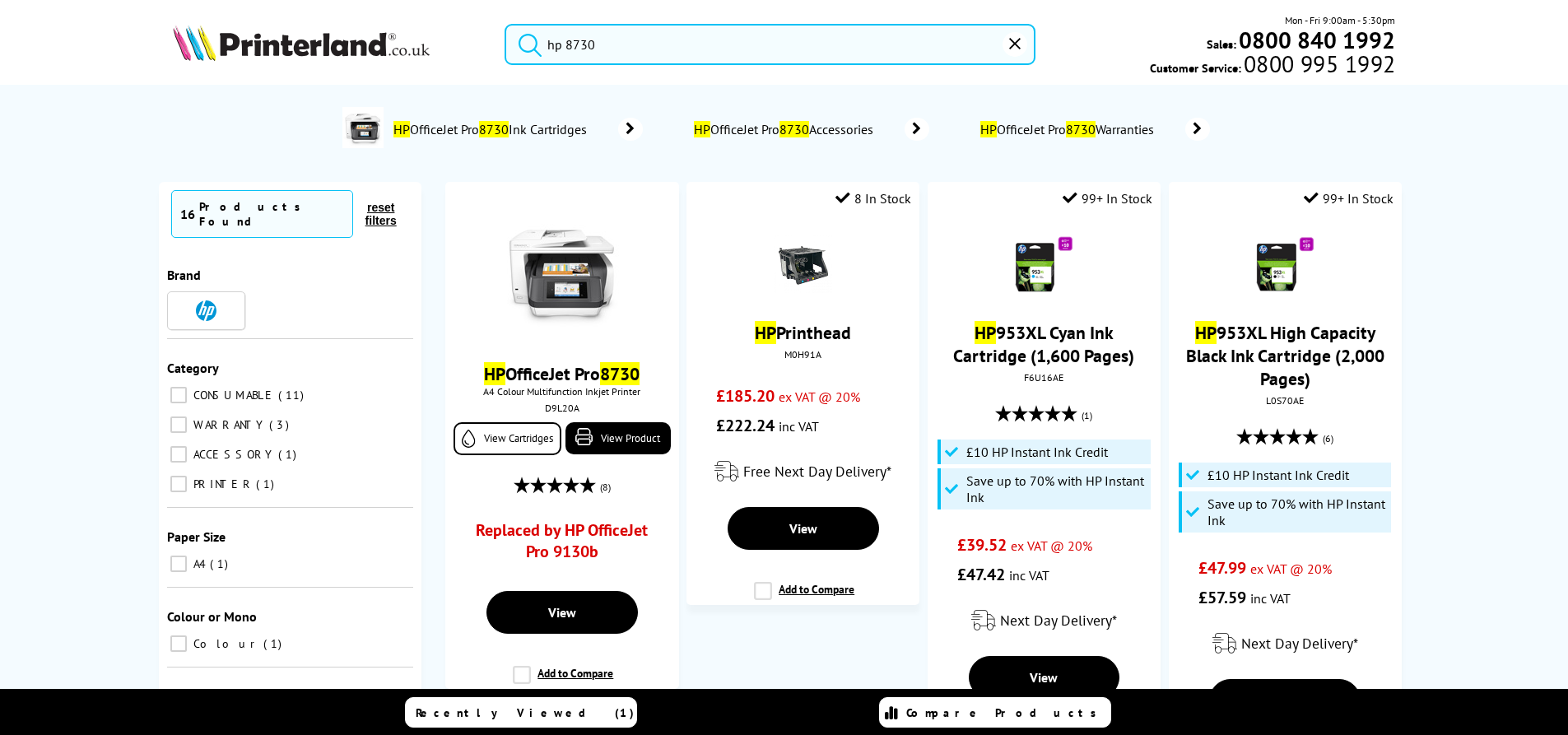
type input "hp 8730"
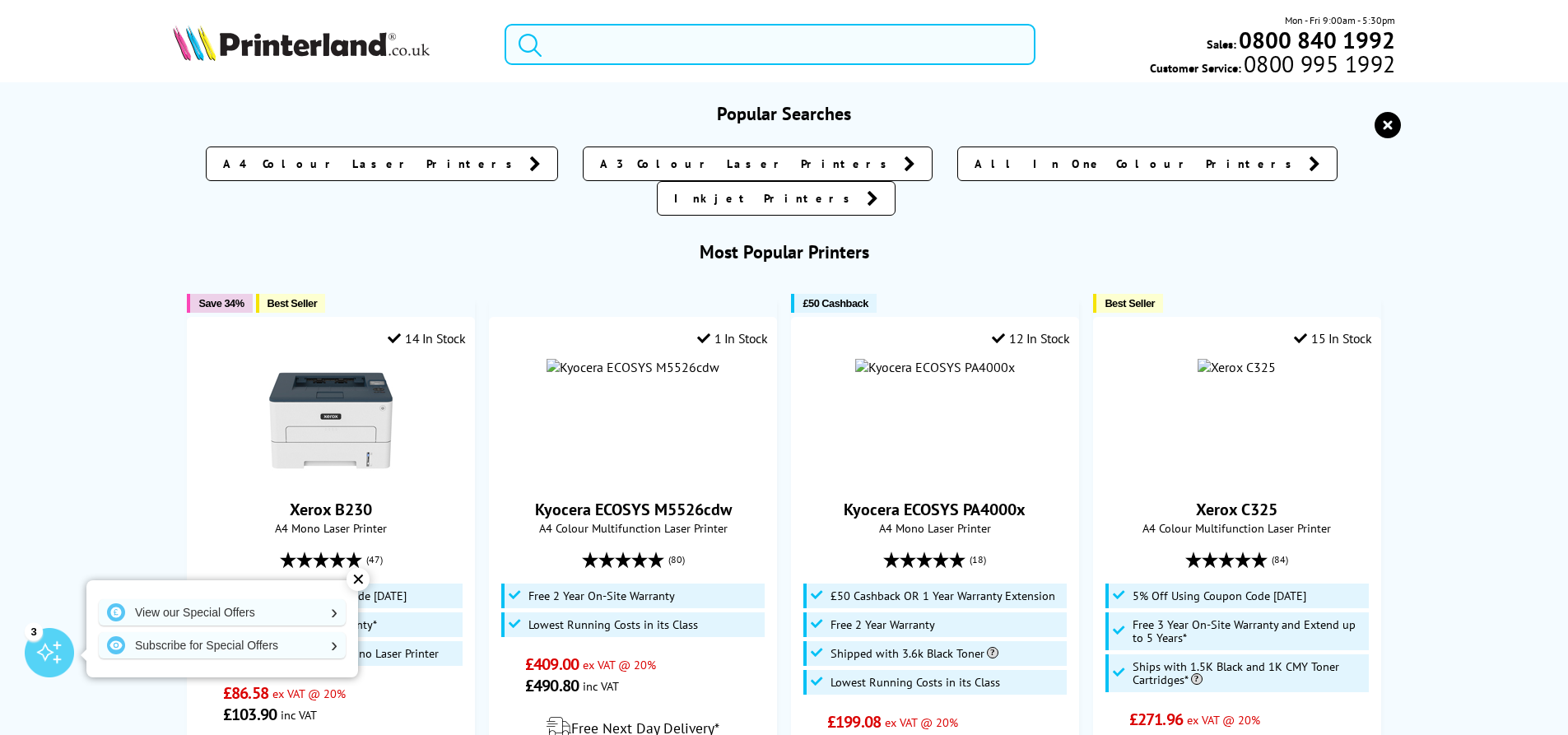
click at [597, 40] on input "search" at bounding box center [770, 45] width 531 height 41
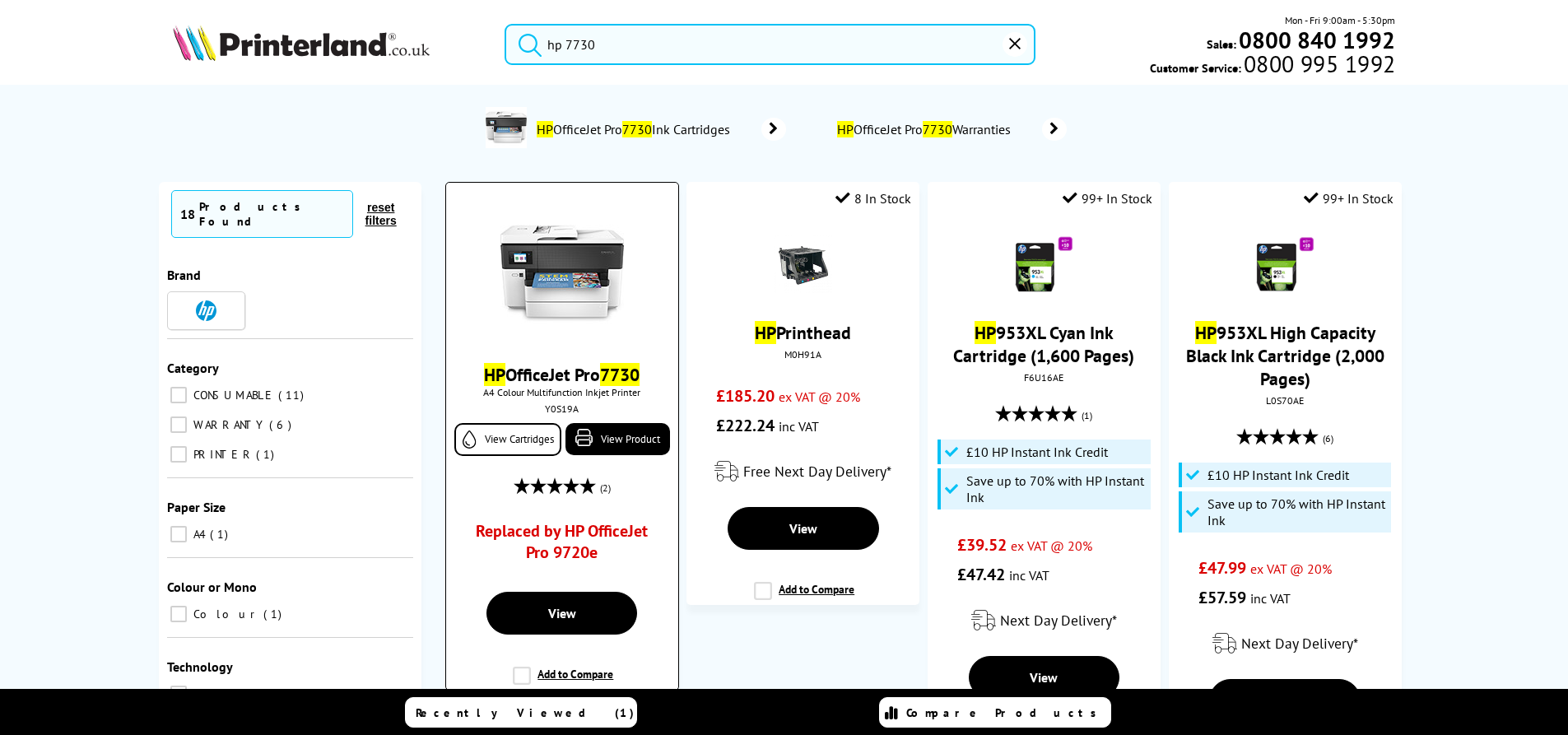
type input "hp 7730"
click at [522, 537] on link "Replaced by HP OfficeJet Pro 9720e" at bounding box center [561, 545] width 172 height 51
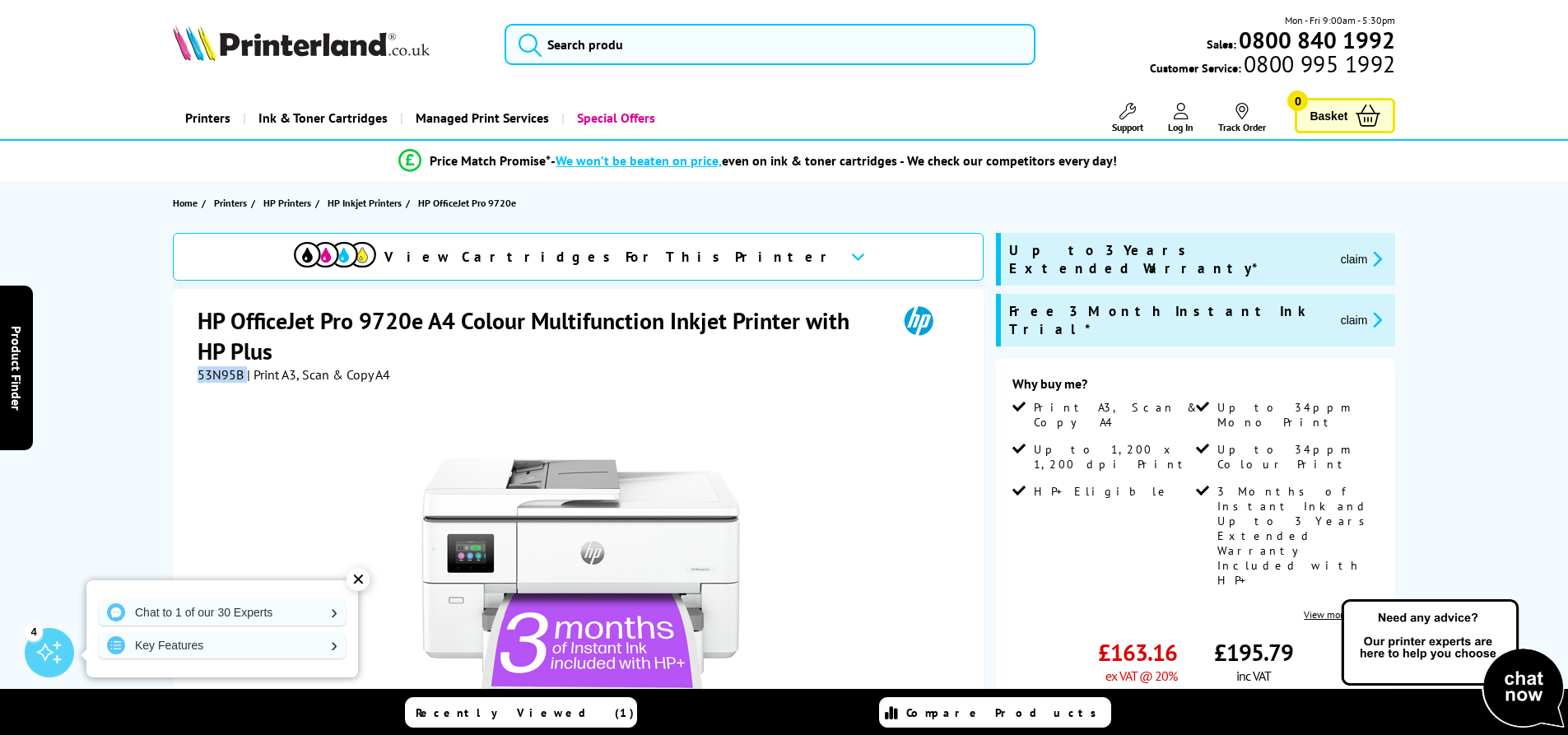
drag, startPoint x: 242, startPoint y: 375, endPoint x: 199, endPoint y: 376, distance: 43.0
click at [199, 376] on div "53N95B | Print A3, Scan & Copy A4" at bounding box center [294, 374] width 193 height 16
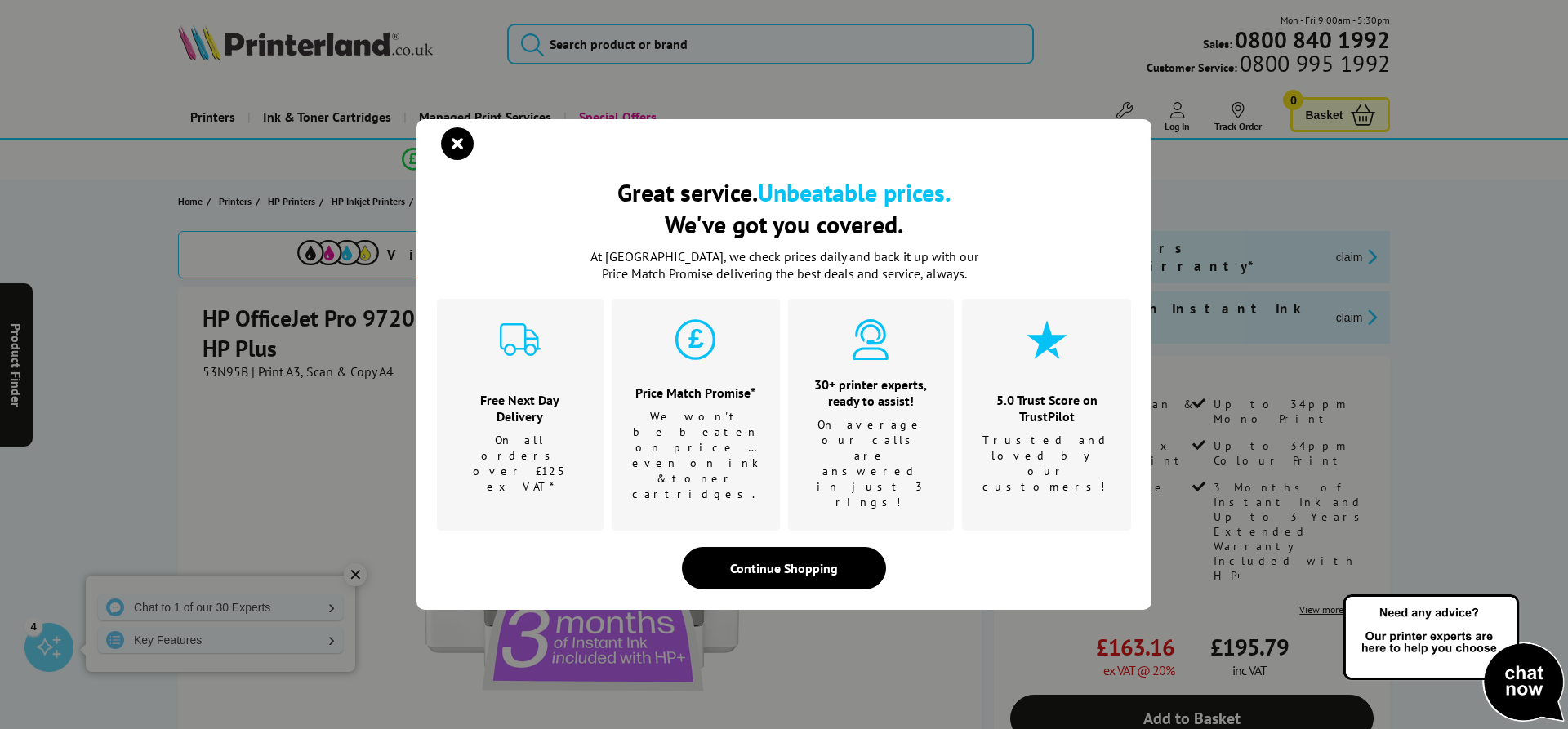
drag, startPoint x: 203, startPoint y: 374, endPoint x: 265, endPoint y: 450, distance: 98.1
click at [265, 450] on div "Great service. Unbeatable prices. We've got you covered. Great service. Unbeata…" at bounding box center [784, 364] width 1568 height 729
click at [460, 160] on icon "close modal" at bounding box center [457, 143] width 32 height 32
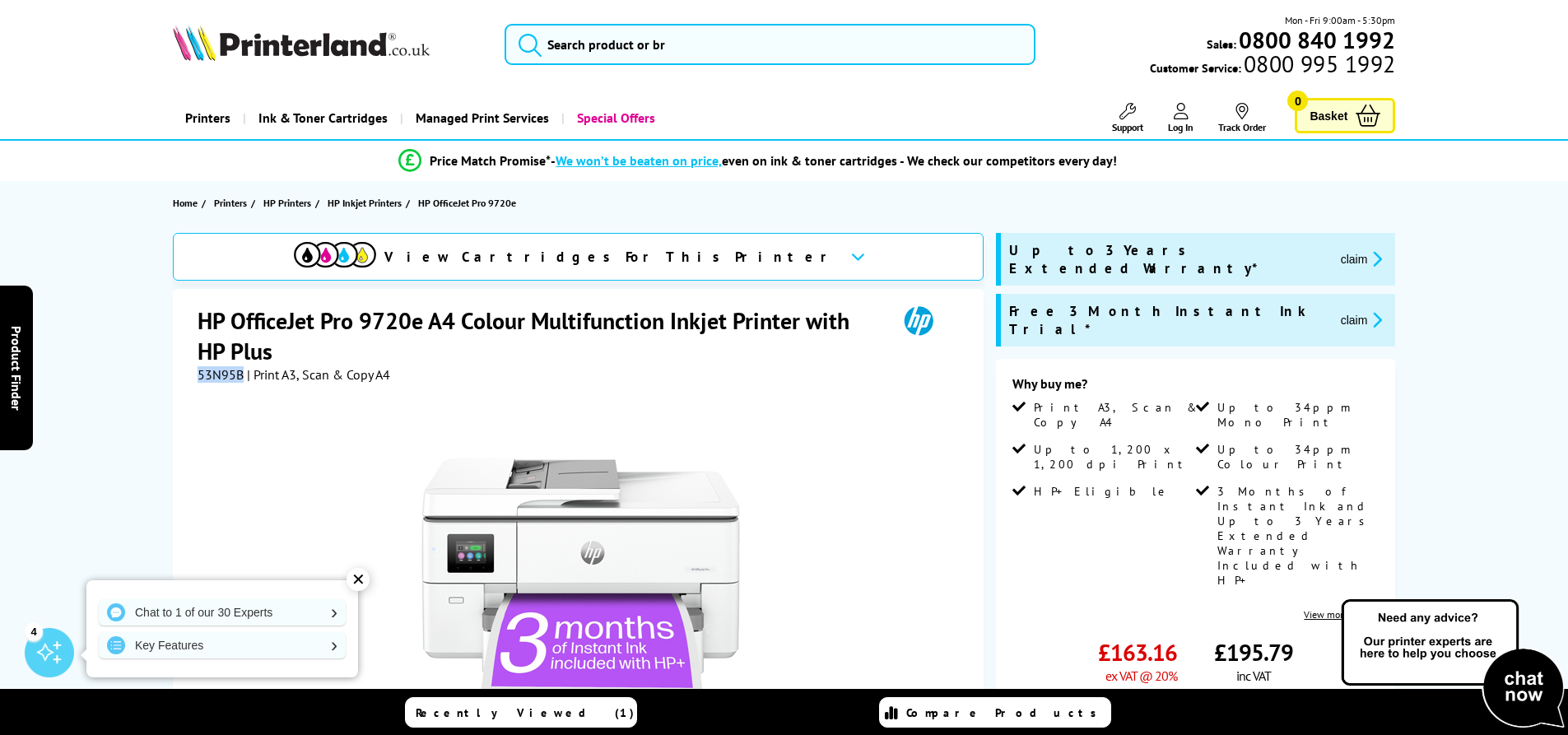
drag, startPoint x: 242, startPoint y: 376, endPoint x: 196, endPoint y: 380, distance: 46.2
click at [196, 380] on div "HP OfficeJet Pro 9720e A4 Colour Multifunction Inkjet Printer with HP Plus 53N9…" at bounding box center [578, 657] width 811 height 737
copy span "53N95B"
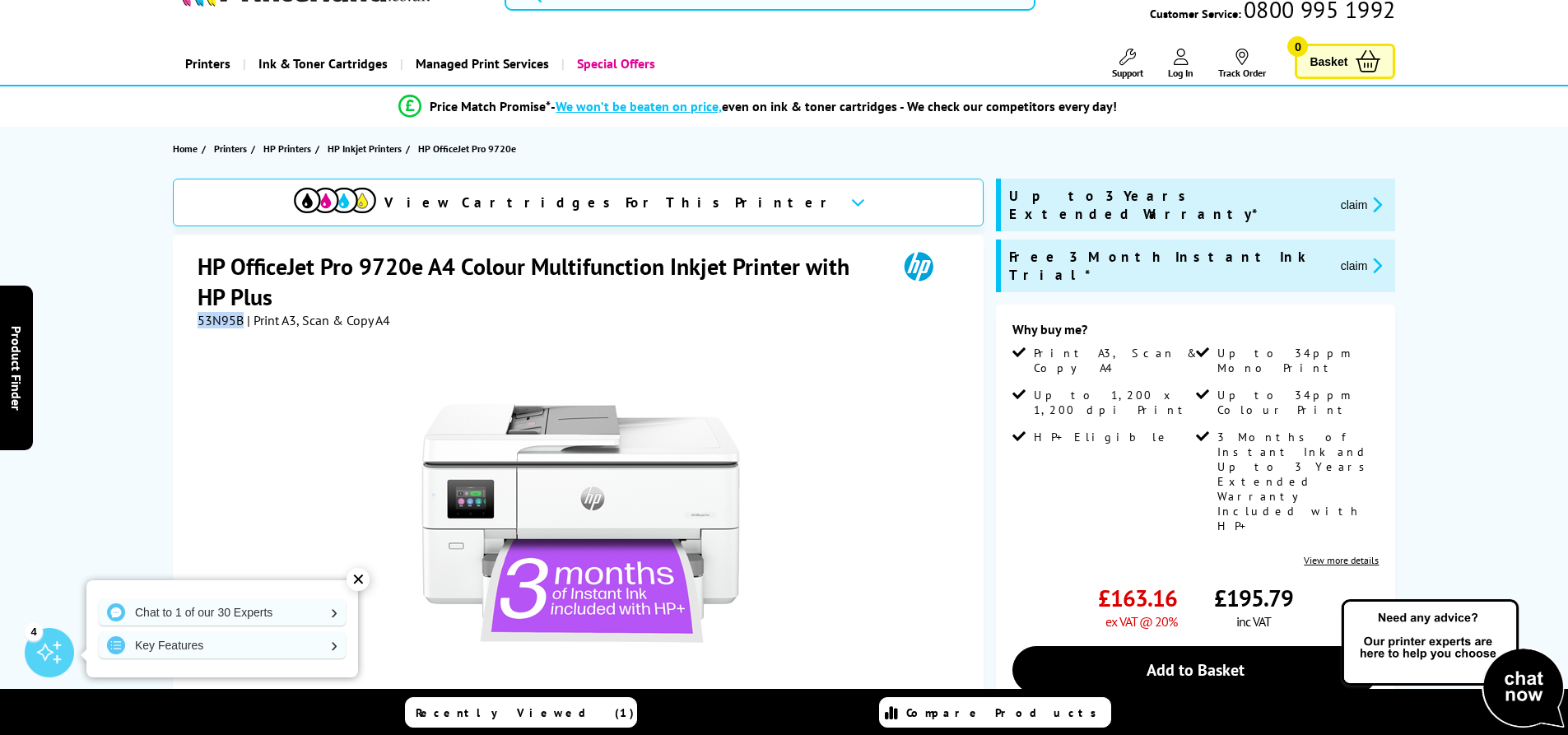
scroll to position [83, 0]
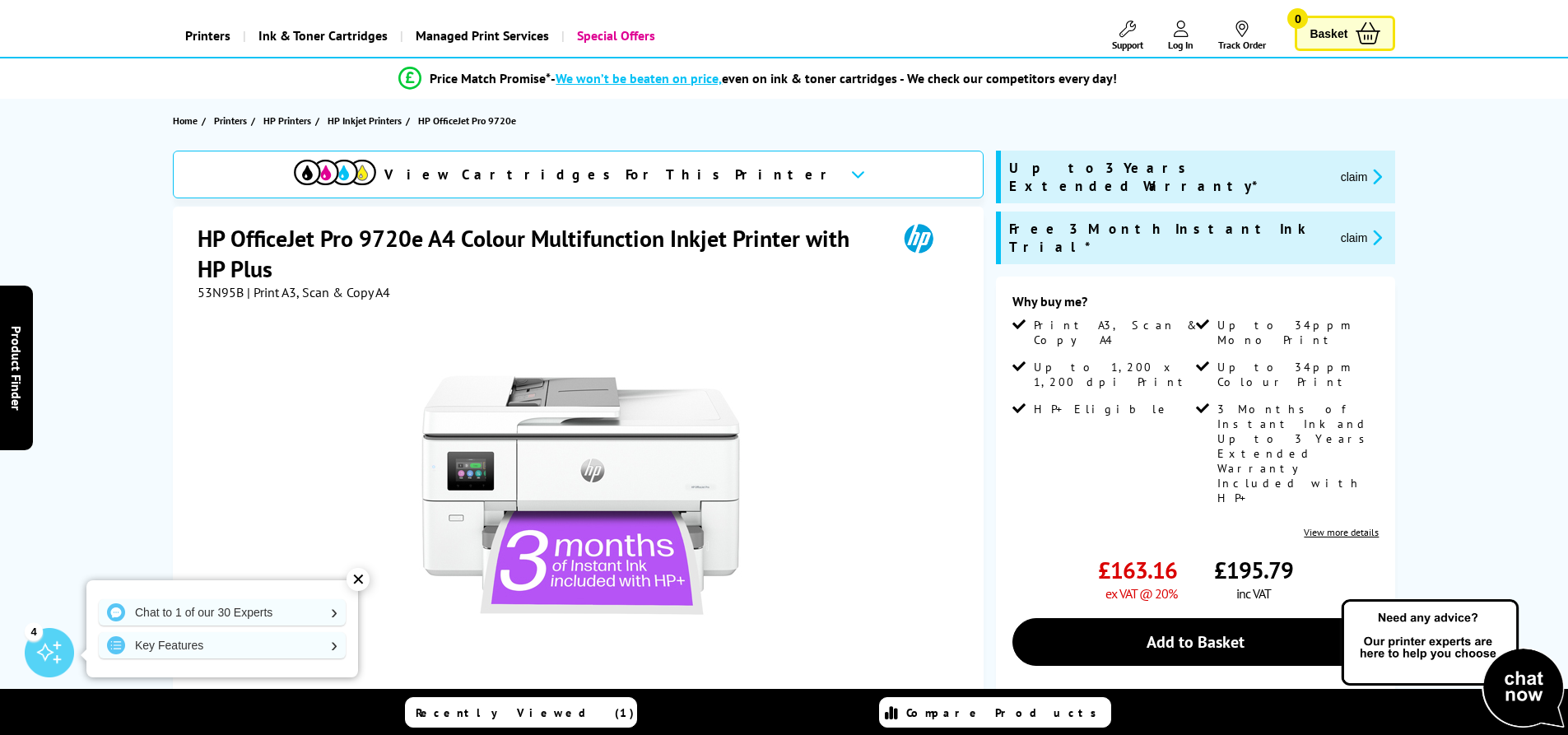
click at [584, 165] on span "View Cartridges For This Printer" at bounding box center [610, 174] width 453 height 18
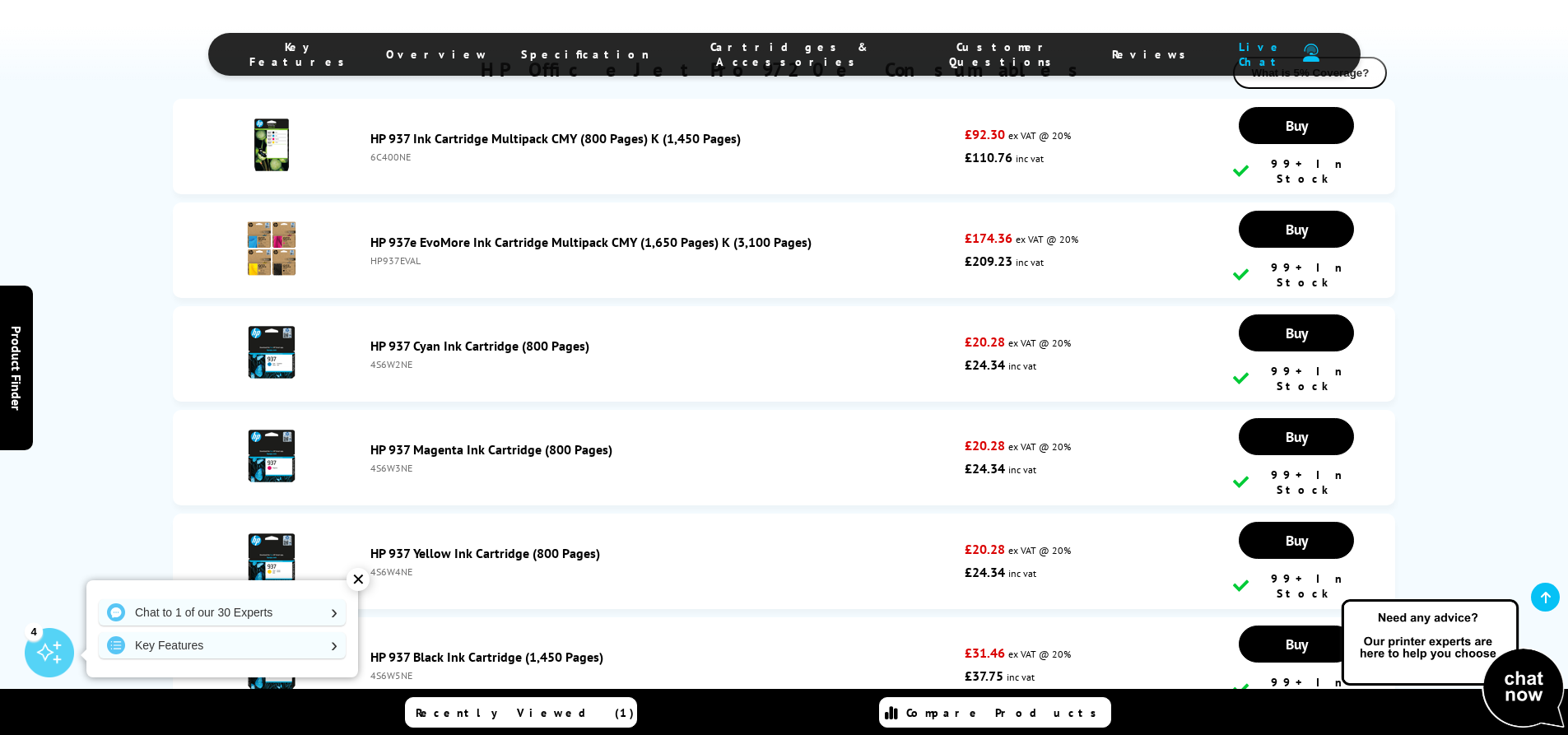
scroll to position [4102, 0]
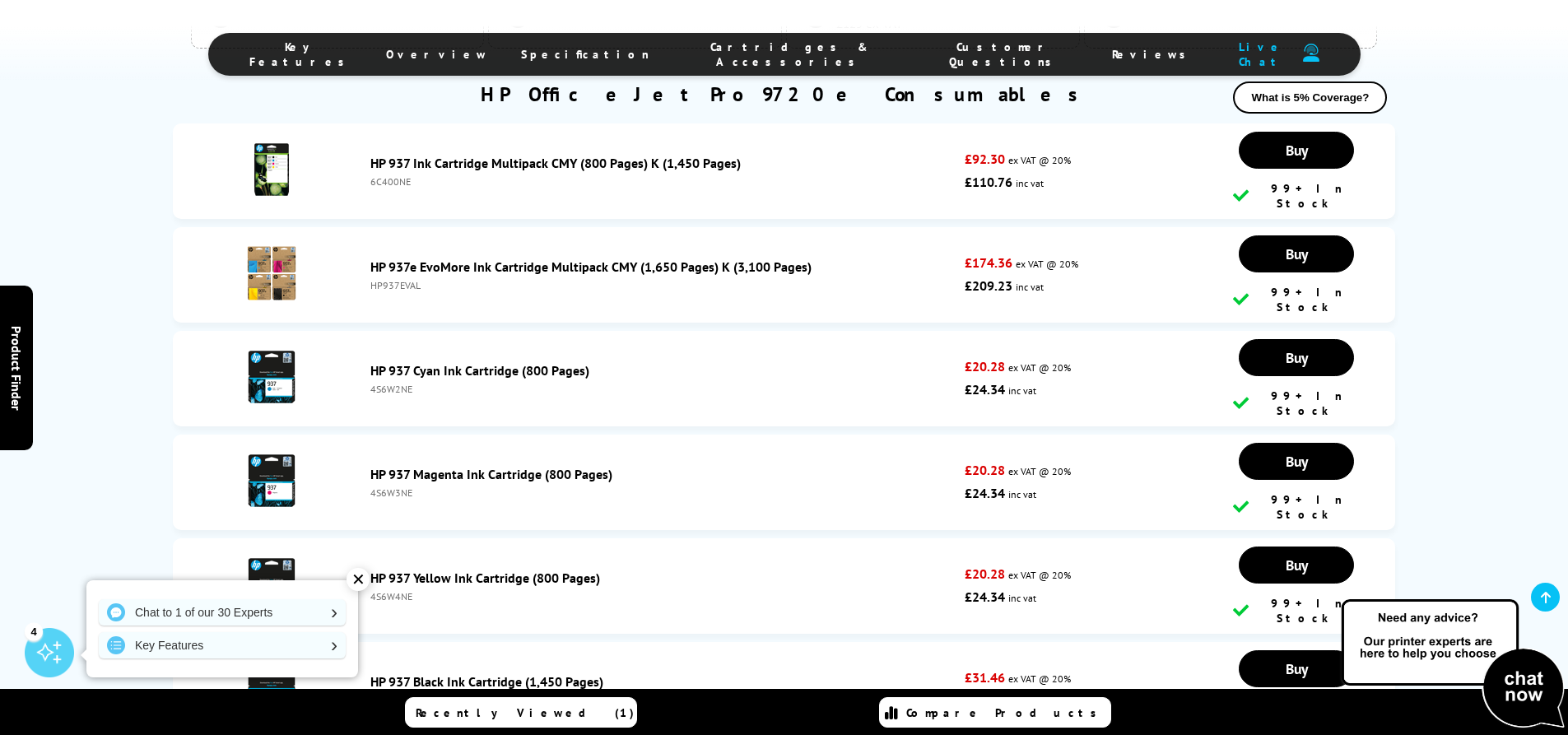
drag, startPoint x: 412, startPoint y: 329, endPoint x: 371, endPoint y: 333, distance: 41.2
click at [371, 383] on div "4S6W2NE" at bounding box center [664, 389] width 587 height 12
copy div "4S6W2NE"
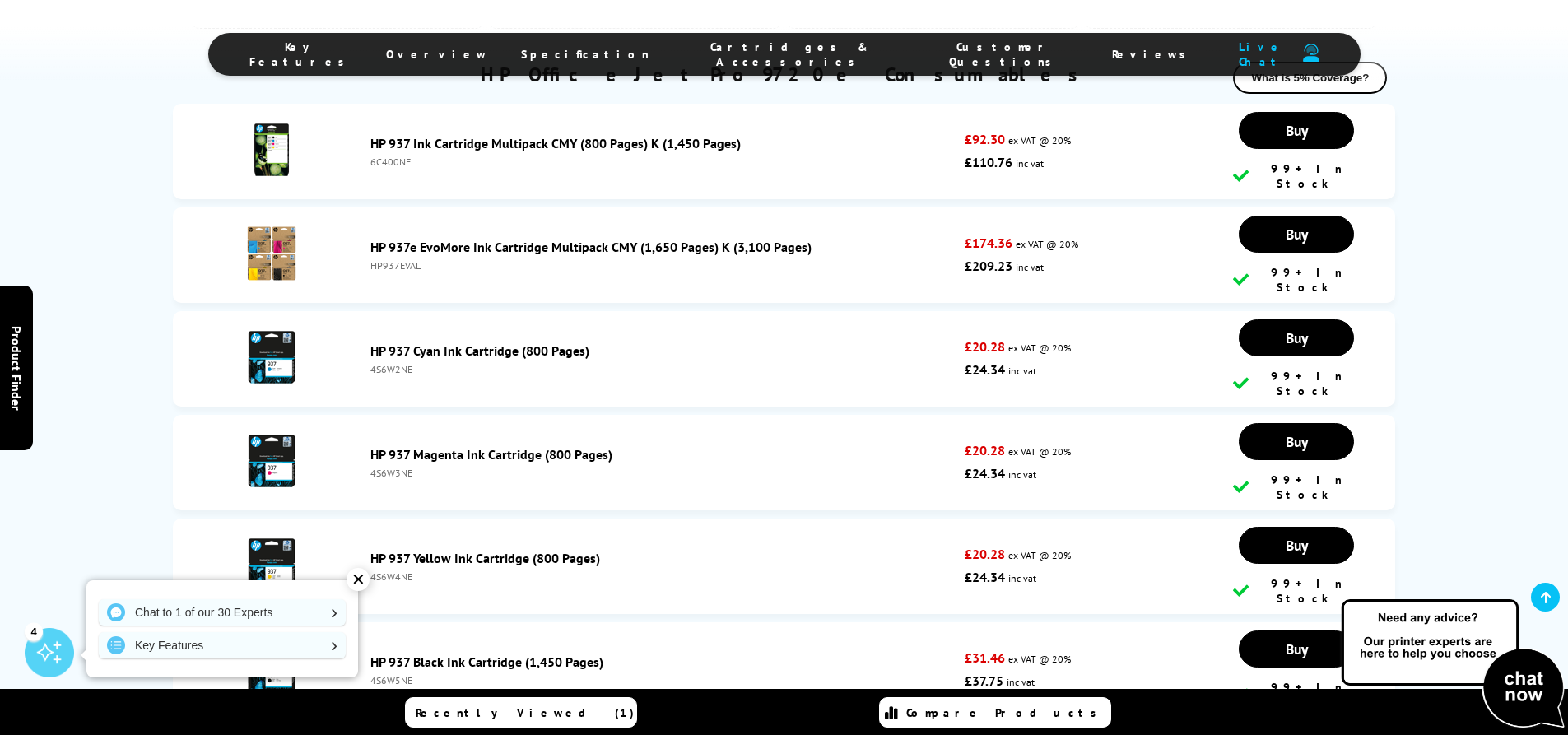
scroll to position [3937, 0]
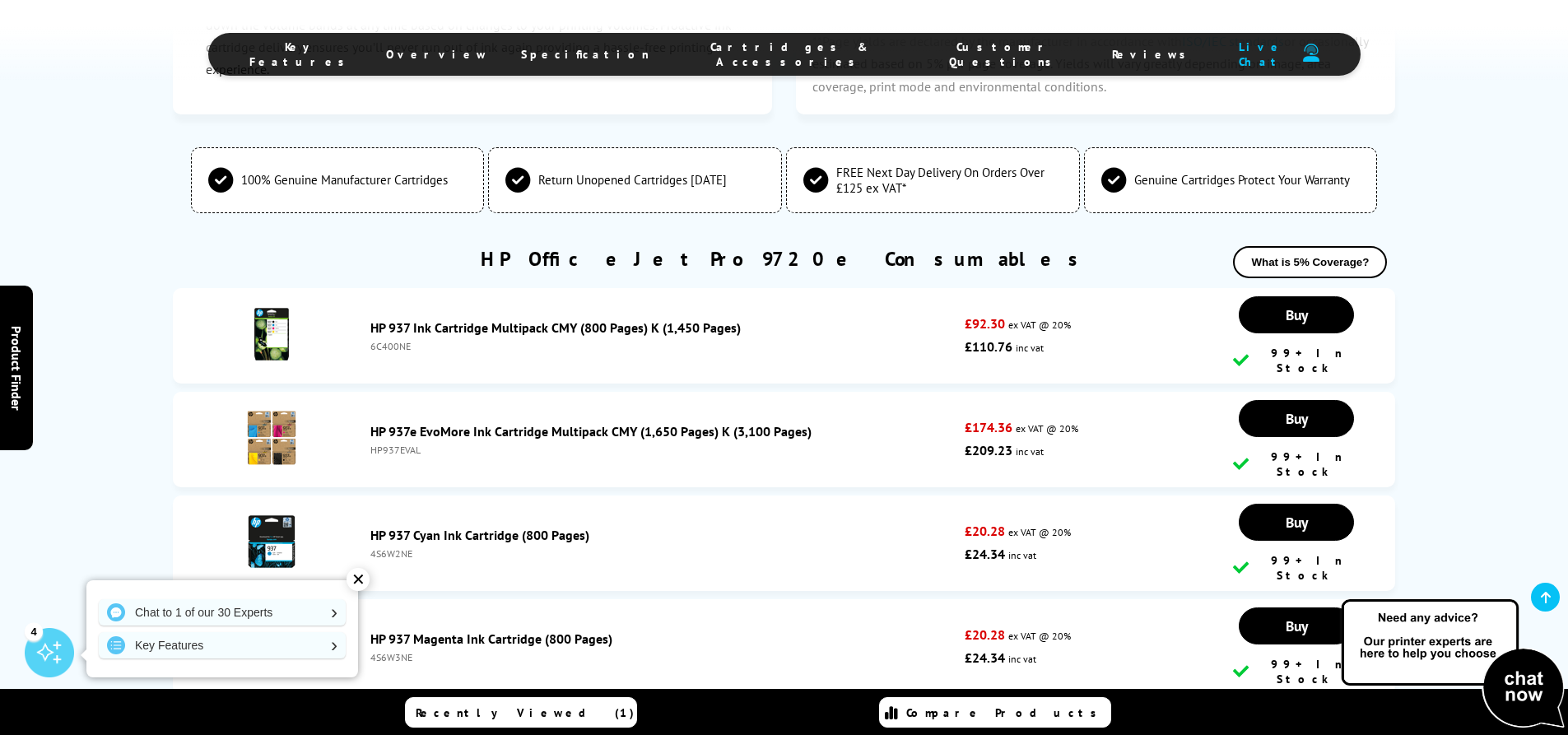
drag, startPoint x: 411, startPoint y: 318, endPoint x: 371, endPoint y: 316, distance: 40.0
click at [371, 340] on div "6C400NE" at bounding box center [664, 346] width 587 height 12
copy div "6C400NE"
drag, startPoint x: 428, startPoint y: 406, endPoint x: 369, endPoint y: 410, distance: 59.1
click at [369, 423] on div "HP 937e EvoMore Ink Cartridge Multipack CMY (1,650 Pages) K (3,100 Pages) HP937…" at bounding box center [664, 439] width 603 height 33
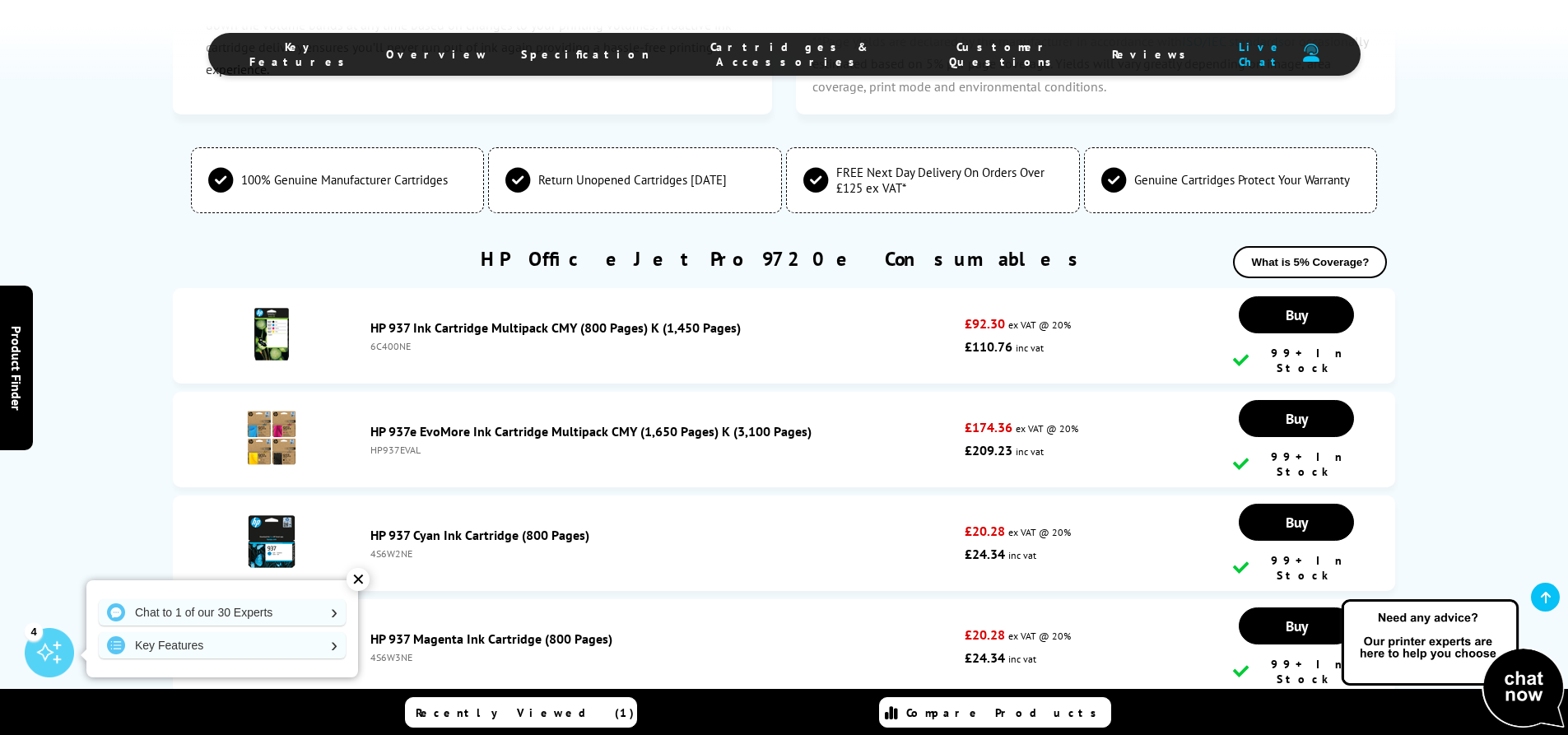
copy div "HP937EVAL"
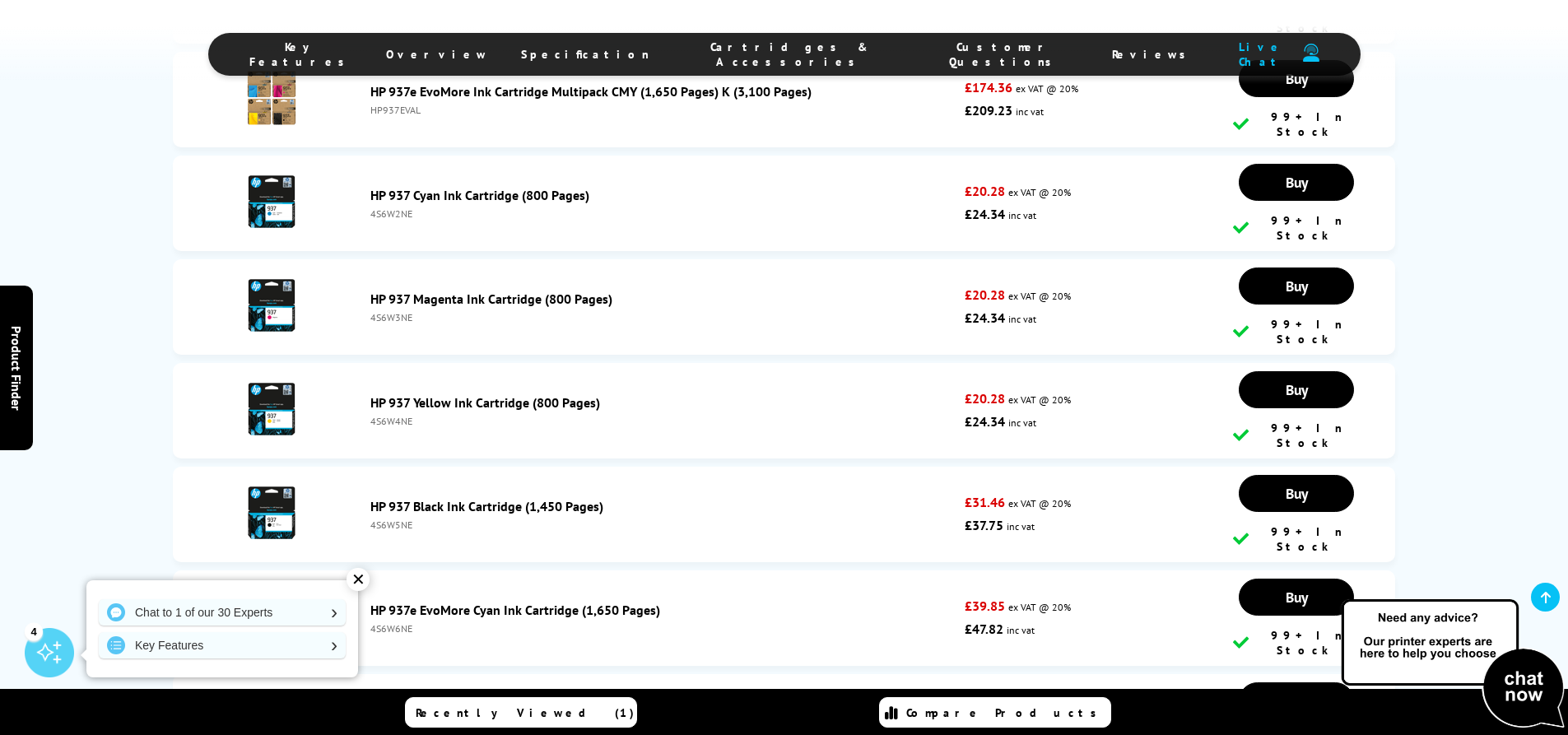
scroll to position [4266, 0]
